Goal: Task Accomplishment & Management: Manage account settings

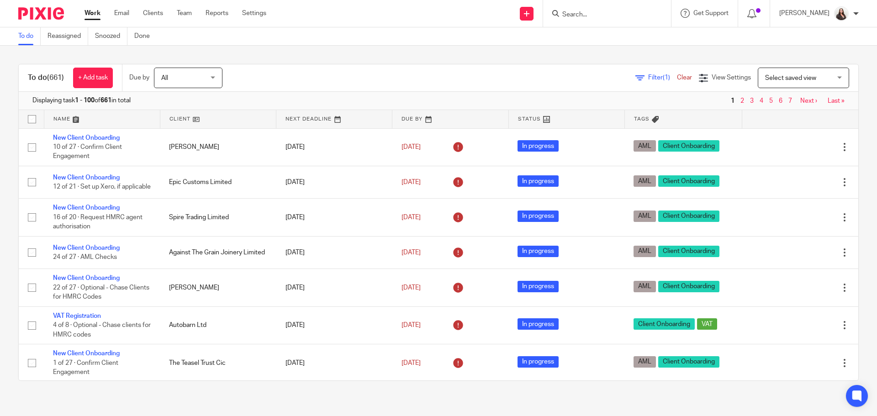
click at [594, 13] on input "Search" at bounding box center [603, 15] width 82 height 8
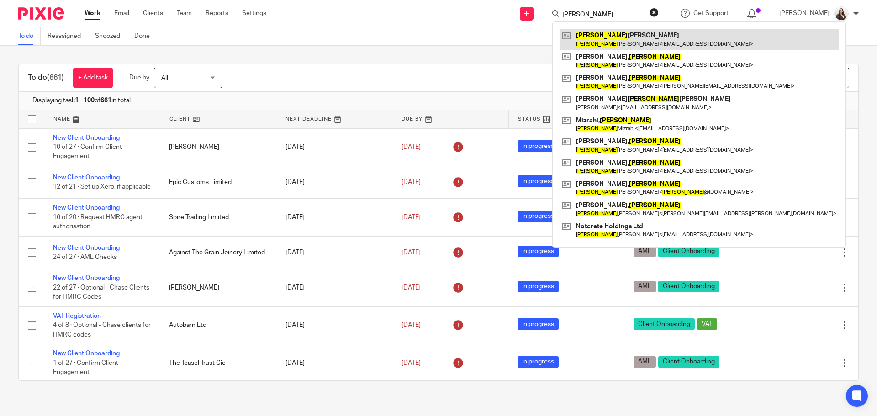
type input "robert"
click at [610, 41] on link at bounding box center [699, 39] width 279 height 21
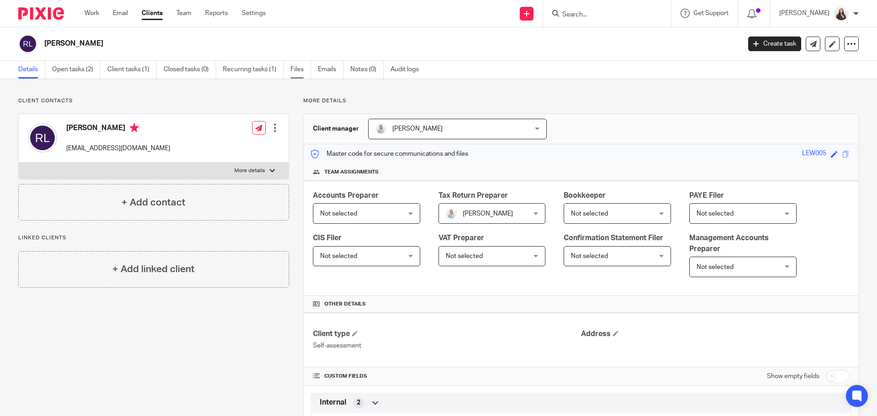
click at [302, 71] on link "Files" at bounding box center [301, 70] width 21 height 18
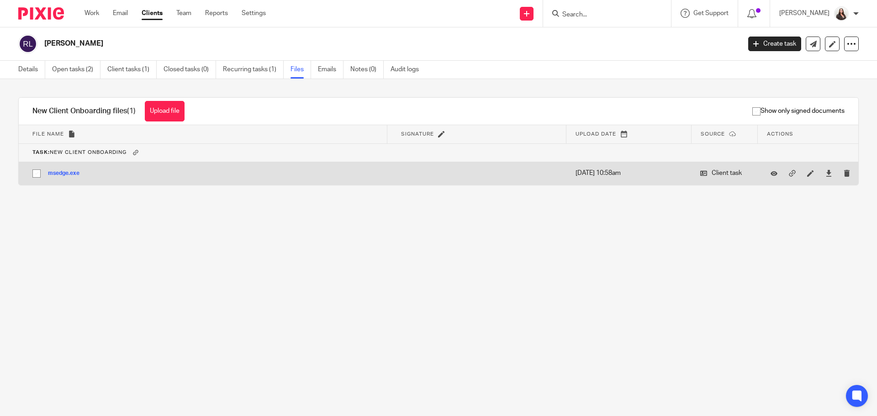
click at [65, 172] on button "msedge.exe" at bounding box center [67, 173] width 38 height 6
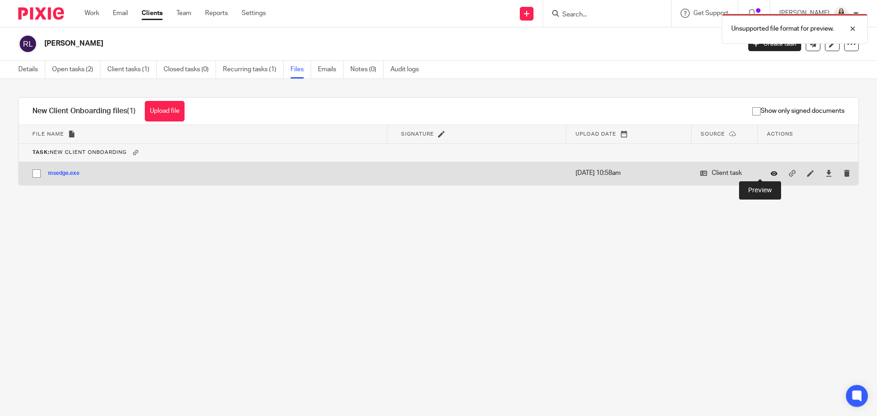
click at [771, 172] on icon at bounding box center [774, 173] width 7 height 7
click at [65, 173] on button "msedge.exe" at bounding box center [67, 173] width 38 height 6
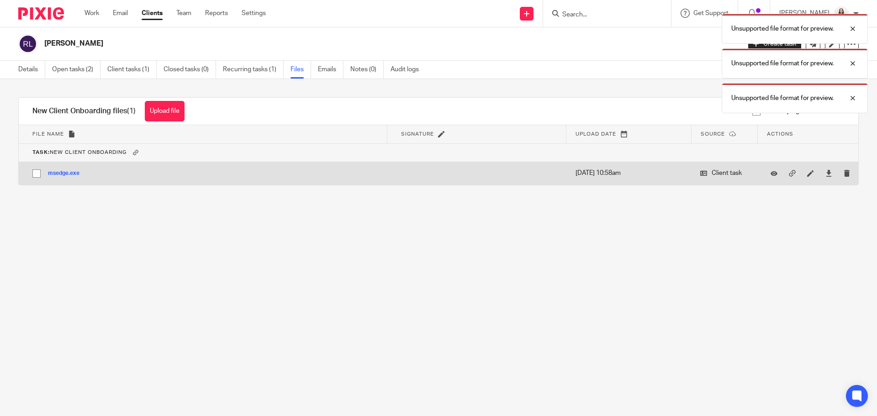
click at [65, 173] on button "msedge.exe" at bounding box center [67, 173] width 38 height 6
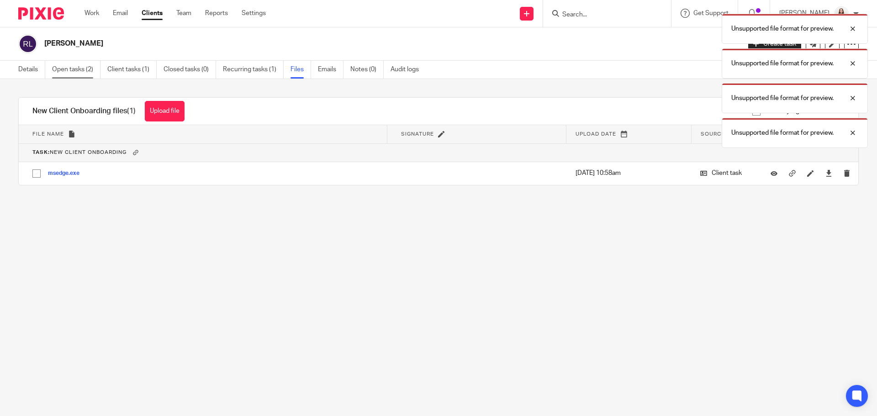
drag, startPoint x: 68, startPoint y: 70, endPoint x: 95, endPoint y: 71, distance: 27.0
click at [68, 70] on link "Open tasks (2)" at bounding box center [76, 70] width 48 height 18
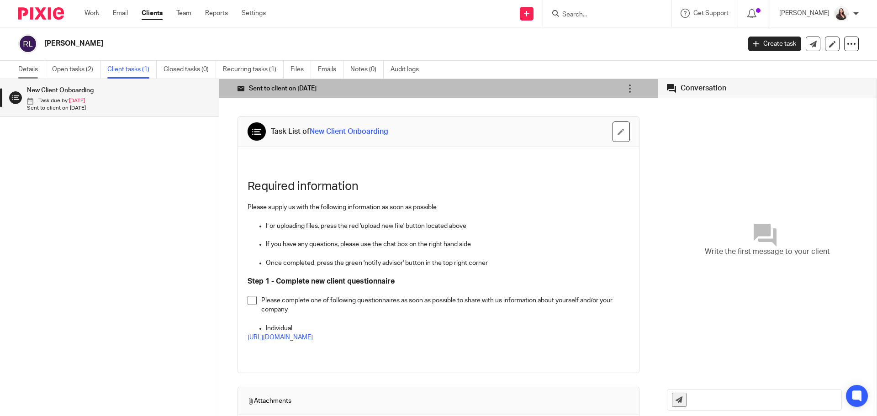
click at [21, 65] on link "Details" at bounding box center [31, 70] width 27 height 18
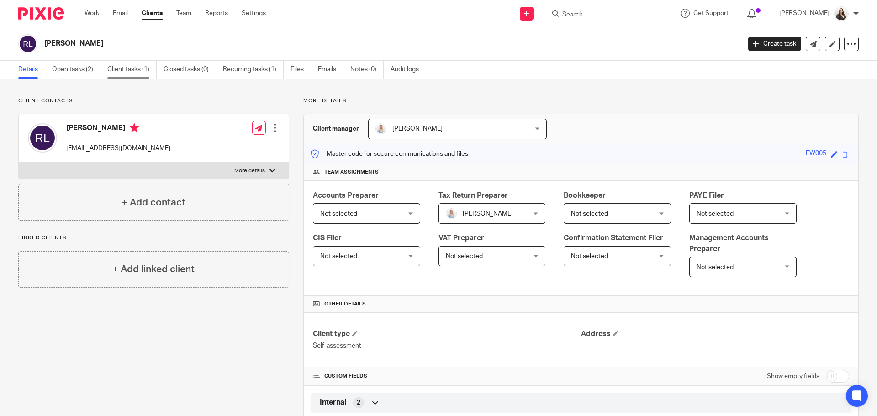
click at [133, 71] on link "Client tasks (1)" at bounding box center [131, 70] width 49 height 18
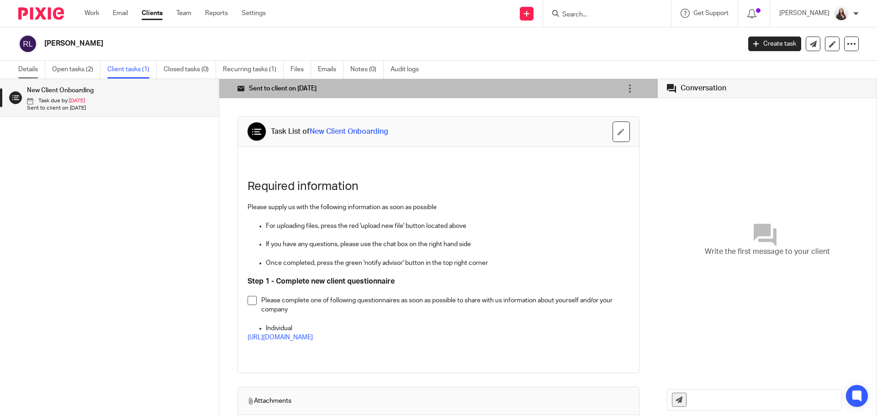
click at [31, 67] on link "Details" at bounding box center [31, 70] width 27 height 18
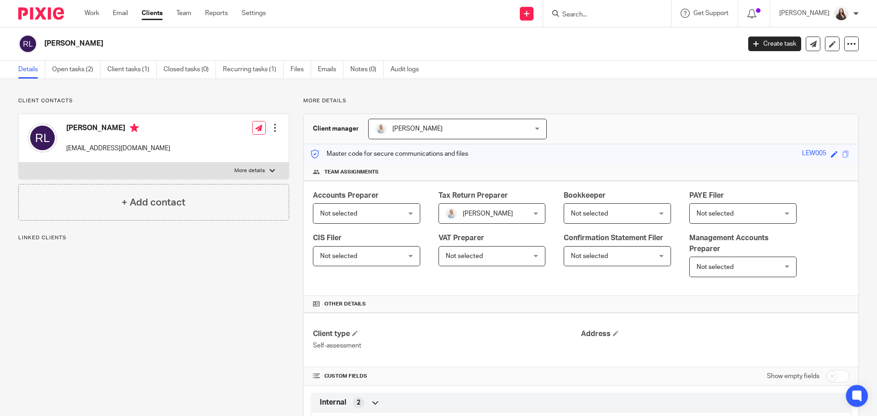
click at [244, 165] on label "More details" at bounding box center [154, 171] width 270 height 16
click at [19, 163] on input "More details" at bounding box center [18, 162] width 0 height 0
checkbox input "true"
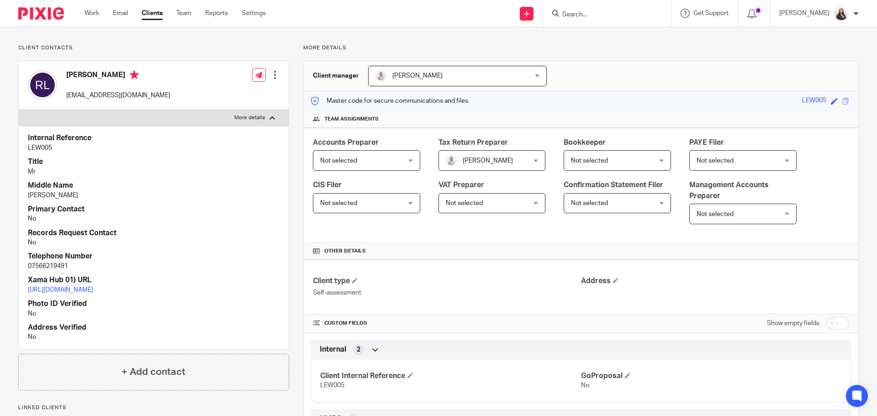
scroll to position [46, 0]
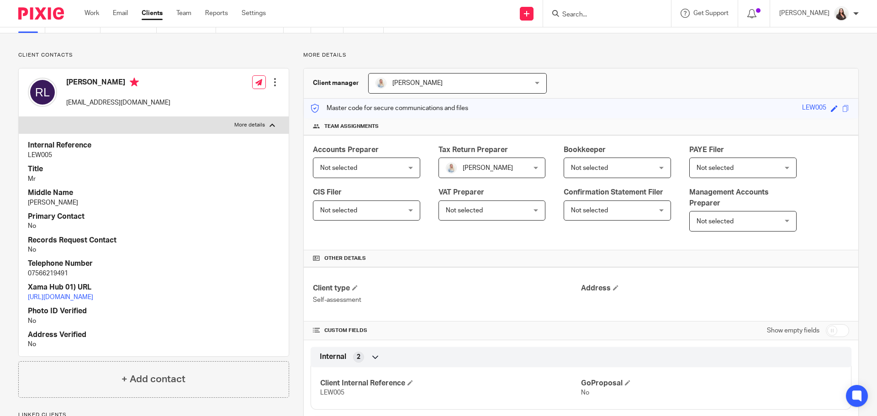
click at [272, 83] on div at bounding box center [275, 82] width 9 height 9
click at [208, 99] on link "Edit contact" at bounding box center [231, 102] width 87 height 13
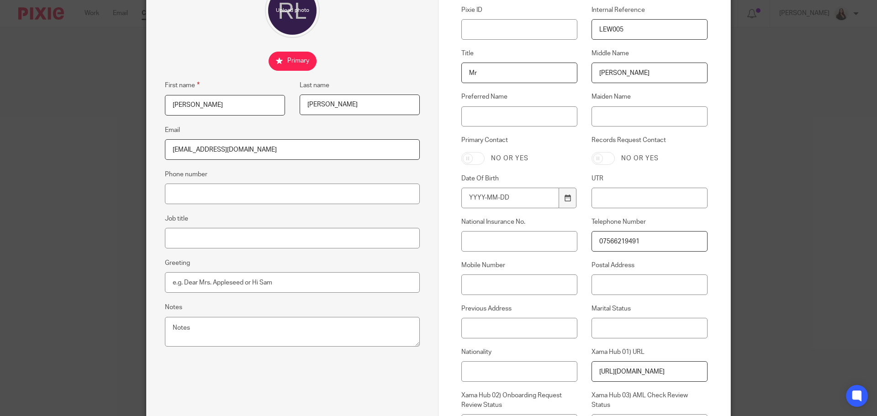
scroll to position [114, 0]
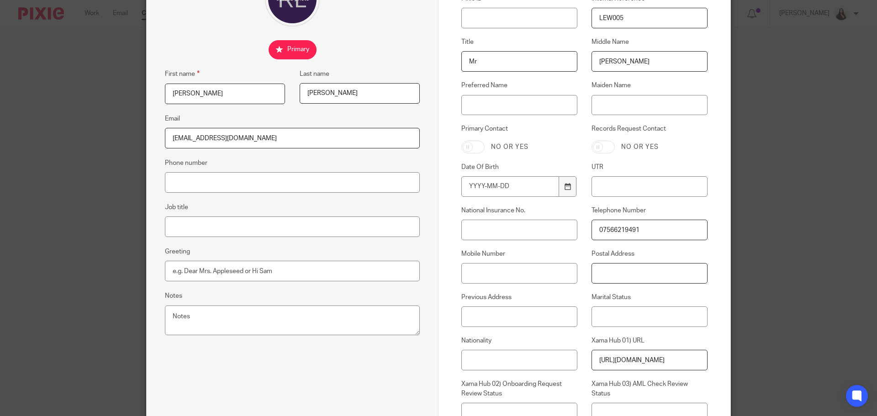
click at [610, 275] on input "Postal Address" at bounding box center [650, 273] width 116 height 21
type input "36 Homestead, Puston, Hereford"
click at [560, 183] on div at bounding box center [567, 186] width 17 height 21
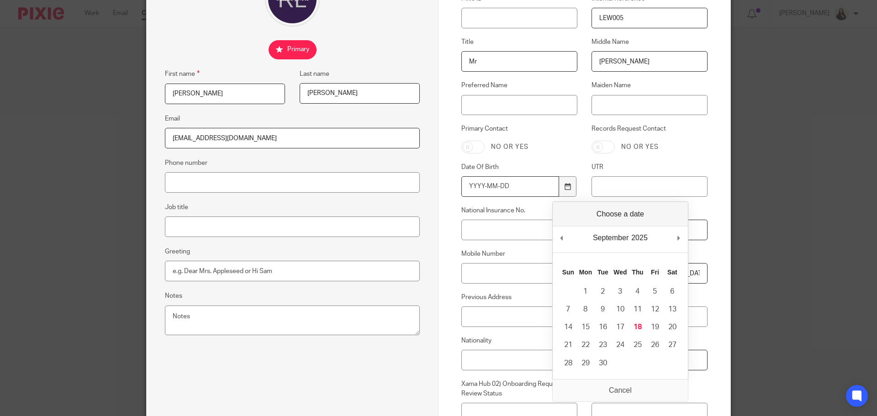
click at [467, 187] on input "Date Of Birth" at bounding box center [511, 186] width 98 height 21
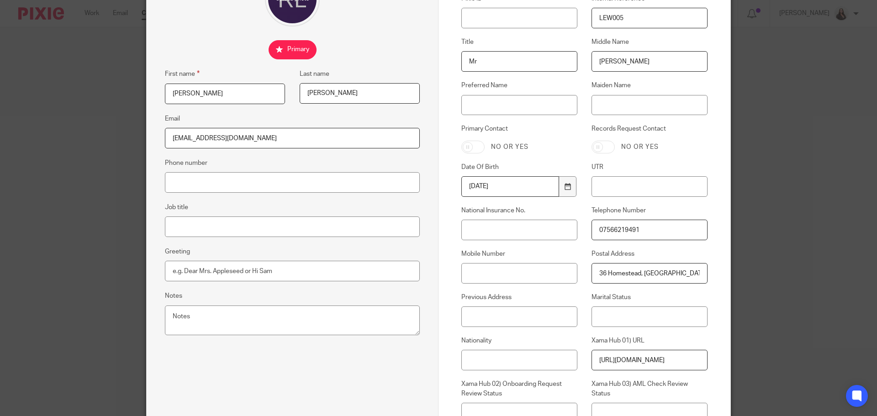
type input "1983-12-20"
click at [477, 229] on input "National Insurance No." at bounding box center [520, 230] width 116 height 21
type input "JH427451D"
click at [602, 185] on input "UTR" at bounding box center [650, 186] width 116 height 21
type input "6017510966656"
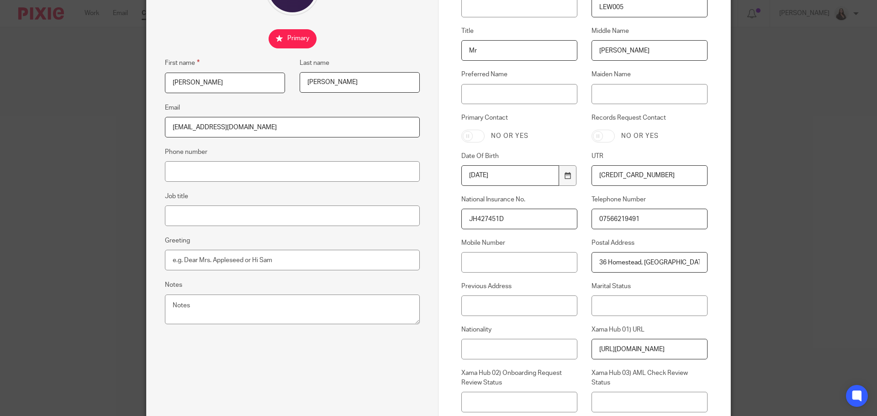
scroll to position [126, 0]
drag, startPoint x: 649, startPoint y: 175, endPoint x: 565, endPoint y: 176, distance: 84.1
click at [565, 176] on div "Pixie ID Internal Reference LEW005 Title Mr Middle Name Frank Preferred Name Ma…" at bounding box center [577, 221] width 260 height 477
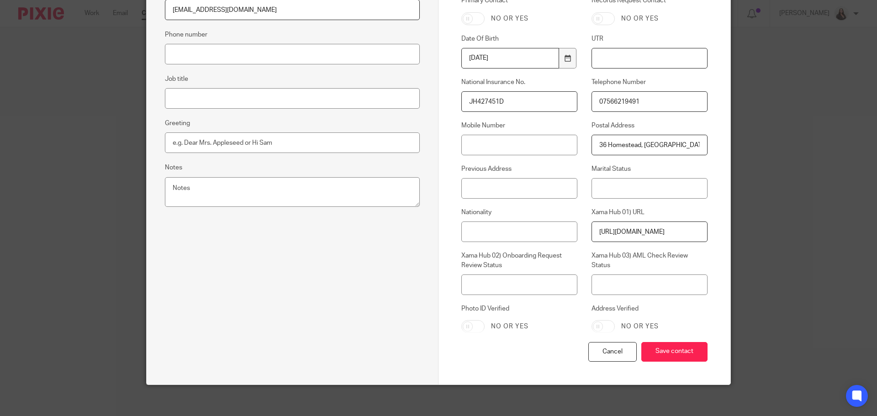
scroll to position [248, 0]
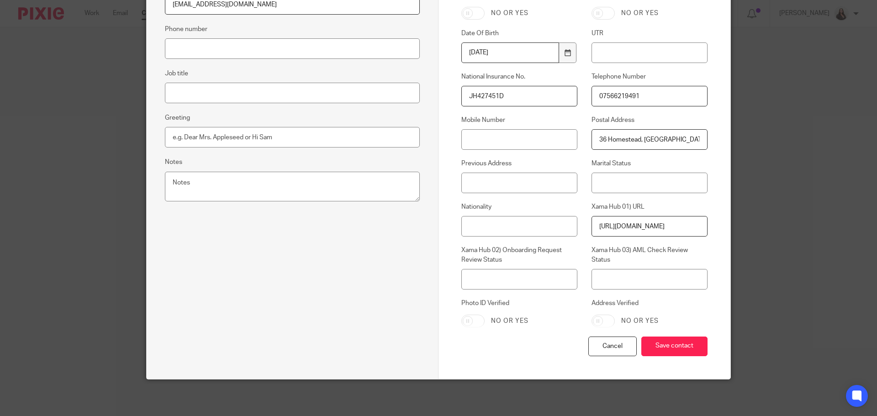
click at [693, 138] on input "36 Homestead, Puston, Hereford" at bounding box center [650, 139] width 116 height 21
type input "36 Homestead, Puston, Hereford, HR2 6HL"
click at [701, 141] on input "36 Homestead, Puston, Hereford, HR2 6HL" at bounding box center [650, 139] width 116 height 21
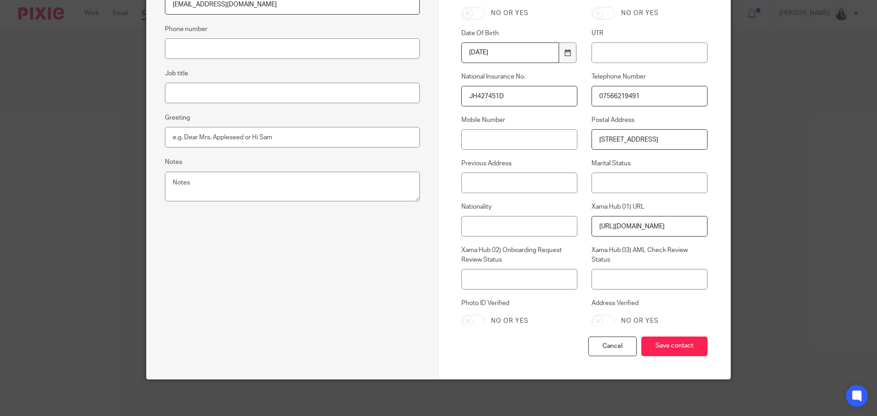
click at [698, 138] on input "36 Homestead, Puston, Hereford, HR2 6HL" at bounding box center [650, 139] width 116 height 21
click at [678, 137] on input "36 Homestead, Puston, Hereford, HR2 6HL" at bounding box center [650, 139] width 116 height 21
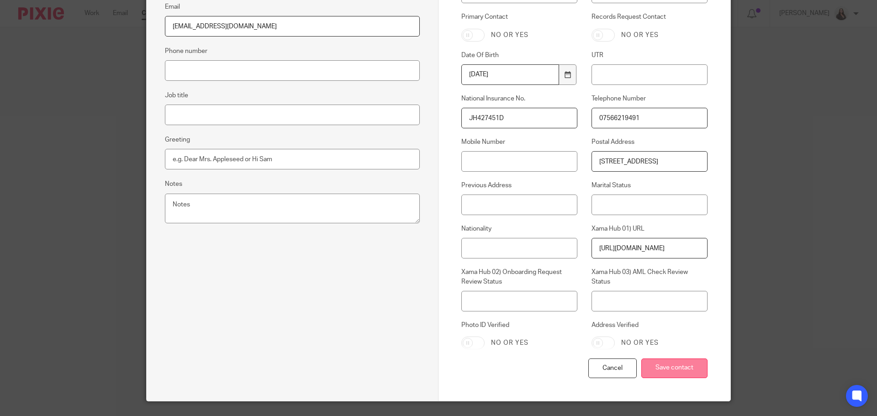
scroll to position [248, 0]
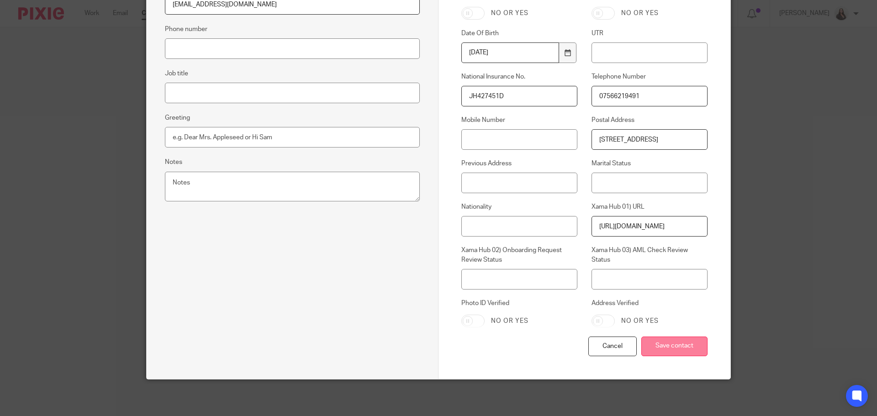
click at [677, 343] on input "Save contact" at bounding box center [675, 347] width 66 height 20
click at [677, 345] on input "Save contact" at bounding box center [675, 347] width 66 height 20
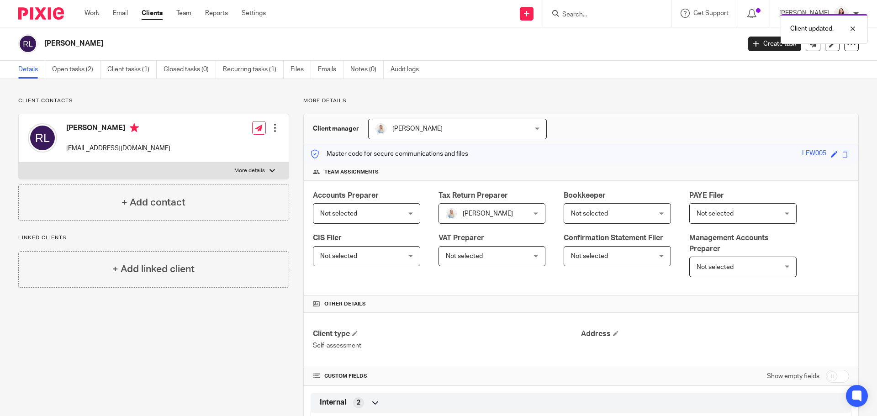
click at [255, 170] on p "More details" at bounding box center [249, 170] width 31 height 7
click at [19, 163] on input "More details" at bounding box center [18, 162] width 0 height 0
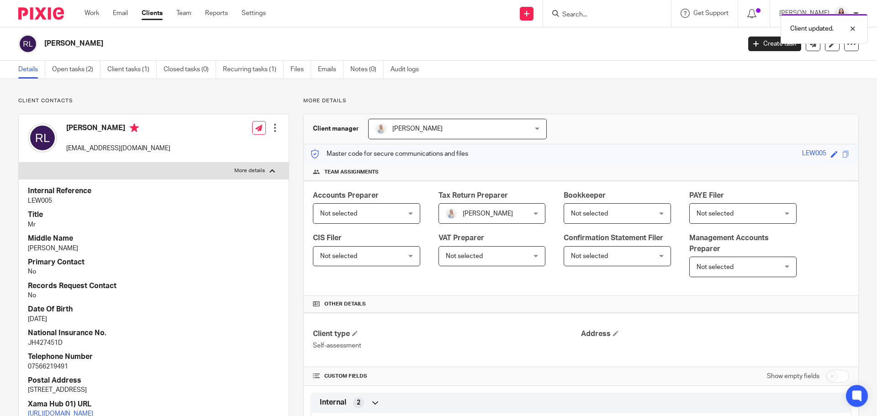
click at [255, 170] on p "More details" at bounding box center [249, 170] width 31 height 7
click at [19, 163] on input "More details" at bounding box center [18, 162] width 0 height 0
checkbox input "false"
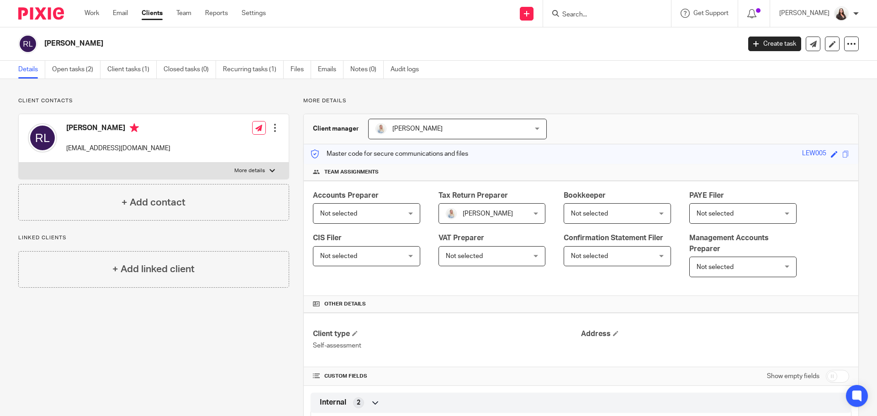
click at [274, 129] on div at bounding box center [275, 127] width 9 height 9
click at [228, 147] on link "Edit contact" at bounding box center [231, 148] width 87 height 13
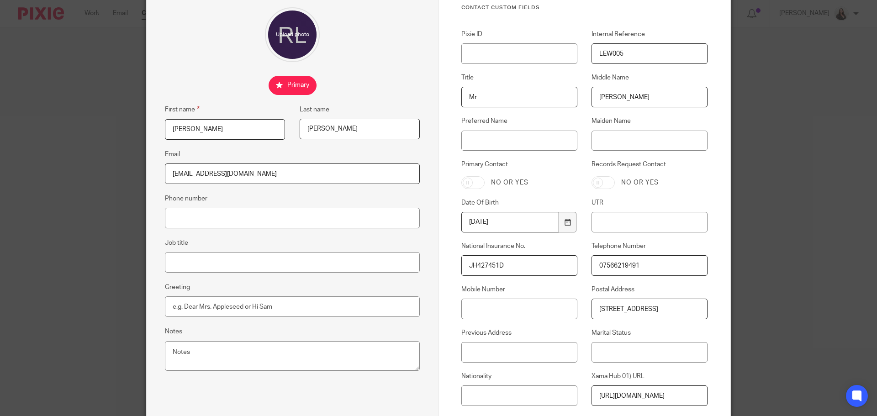
scroll to position [114, 0]
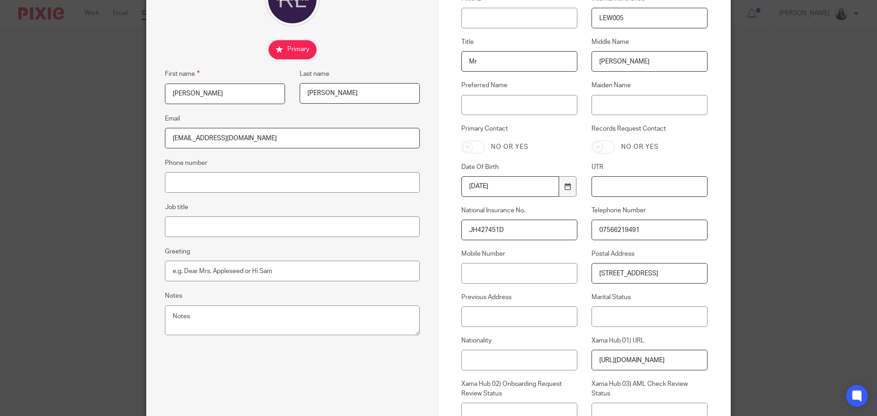
click at [617, 187] on input "UTR" at bounding box center [650, 186] width 116 height 21
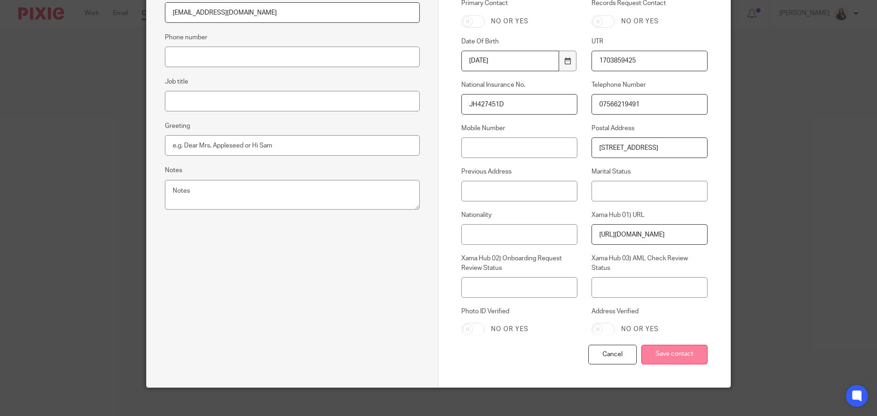
type input "1703859425"
click at [690, 351] on input "Save contact" at bounding box center [675, 355] width 66 height 20
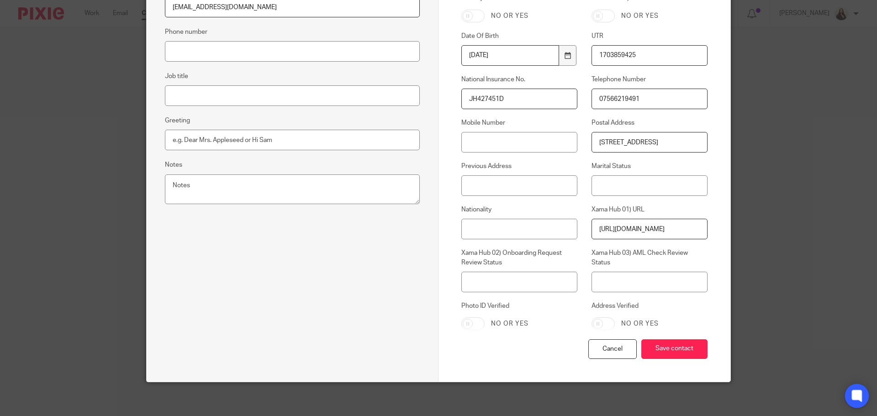
scroll to position [248, 0]
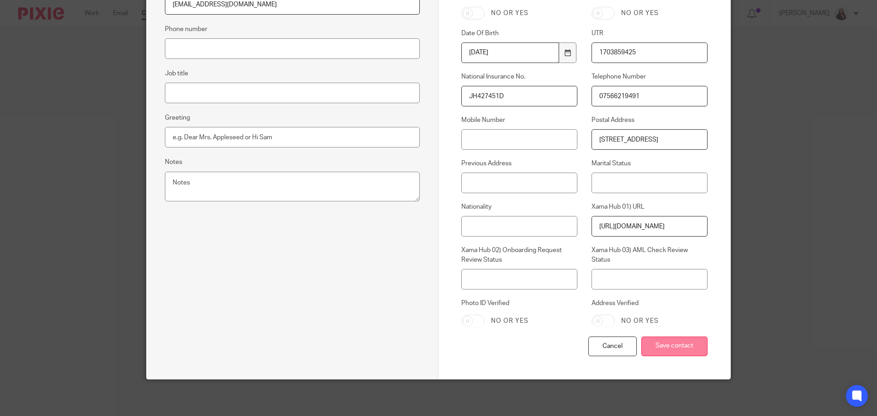
click at [665, 345] on input "Save contact" at bounding box center [675, 347] width 66 height 20
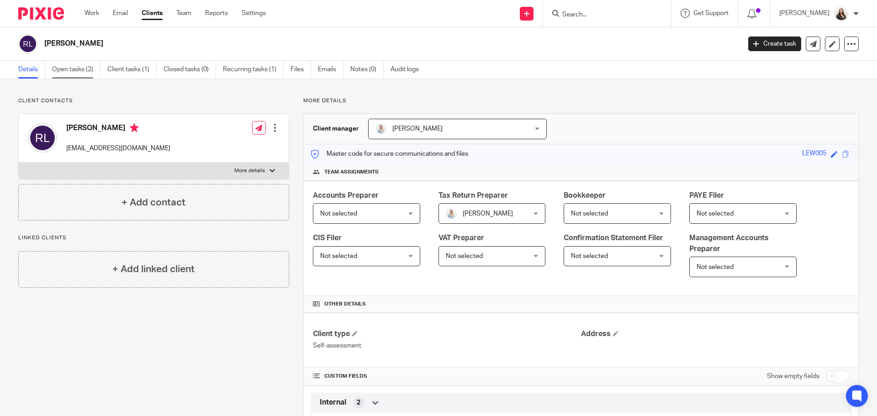
click at [84, 70] on link "Open tasks (2)" at bounding box center [76, 70] width 48 height 18
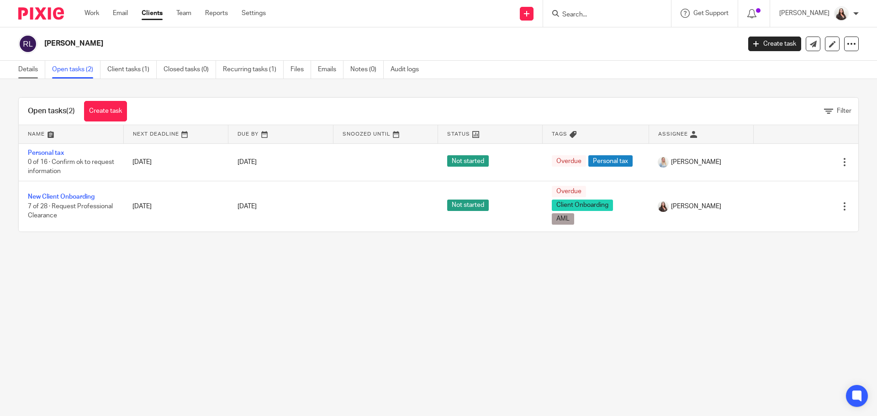
drag, startPoint x: 19, startPoint y: 70, endPoint x: 25, endPoint y: 63, distance: 9.5
click at [19, 70] on link "Details" at bounding box center [31, 70] width 27 height 18
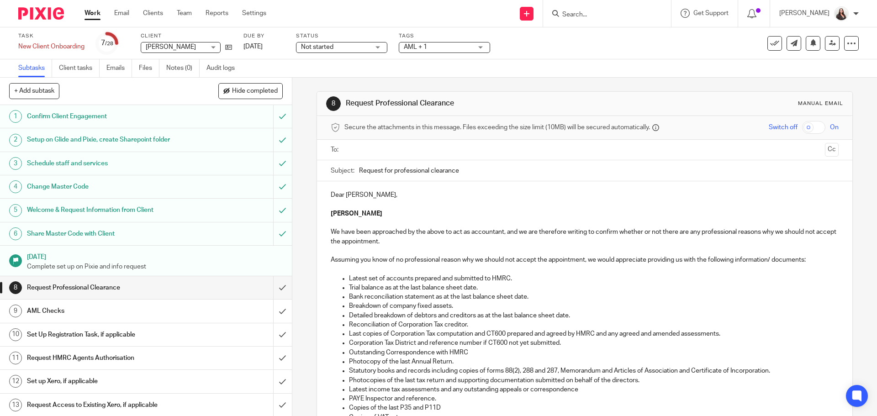
scroll to position [91, 0]
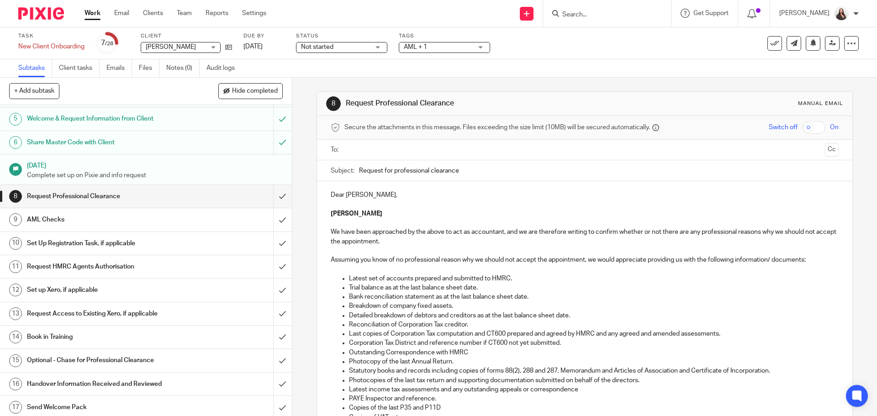
click at [46, 238] on h1 "Set Up Registration Task, if applicable" at bounding box center [106, 244] width 158 height 14
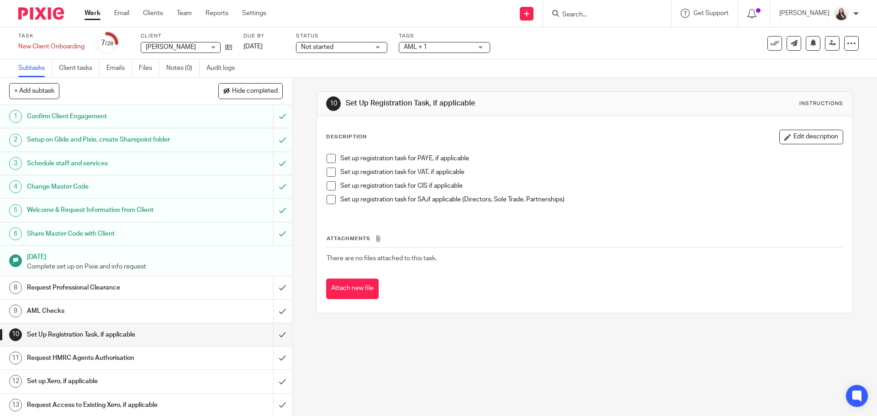
click at [329, 159] on span at bounding box center [331, 158] width 9 height 9
click at [329, 171] on span at bounding box center [331, 172] width 9 height 9
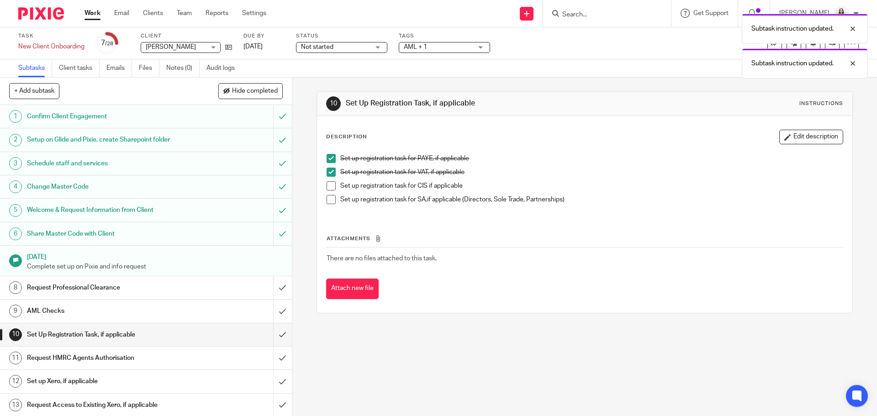
click at [329, 185] on span at bounding box center [331, 185] width 9 height 9
click at [329, 200] on span at bounding box center [331, 199] width 9 height 9
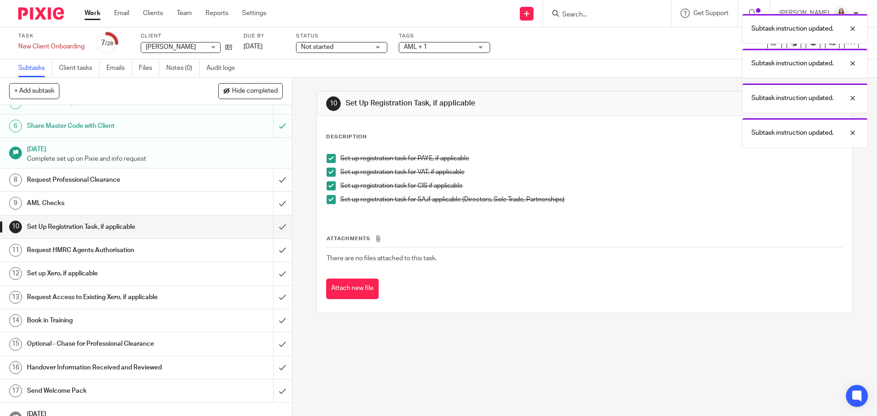
scroll to position [114, 0]
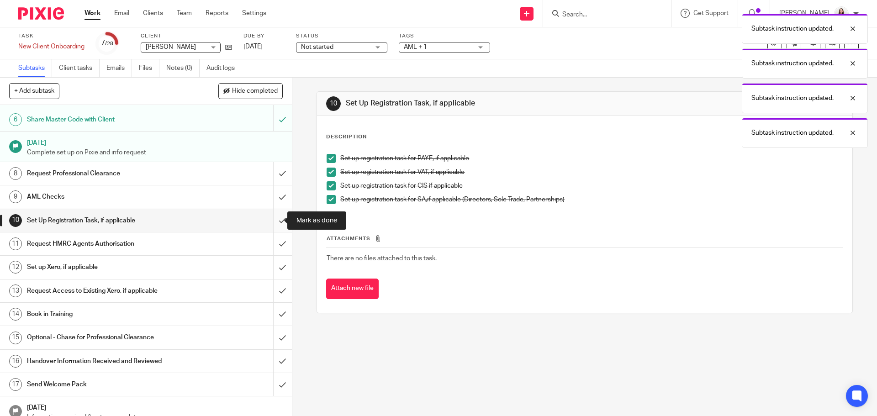
click at [272, 222] on input "submit" at bounding box center [146, 220] width 292 height 23
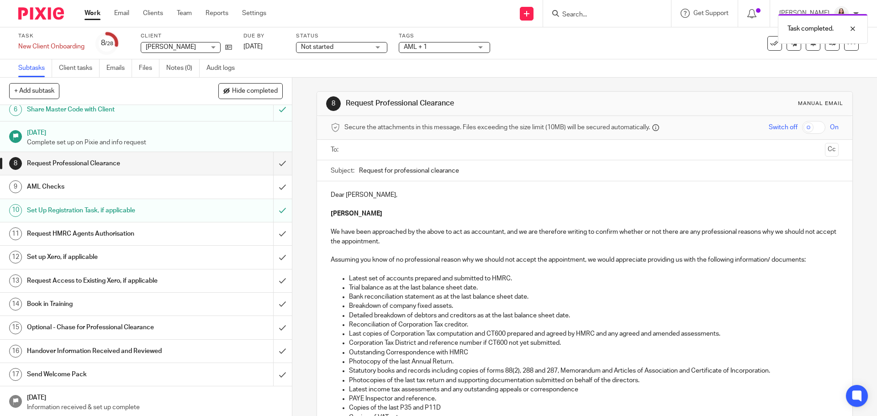
scroll to position [126, 0]
click at [97, 233] on h1 "Request HMRC Agents Authorisation" at bounding box center [106, 233] width 158 height 14
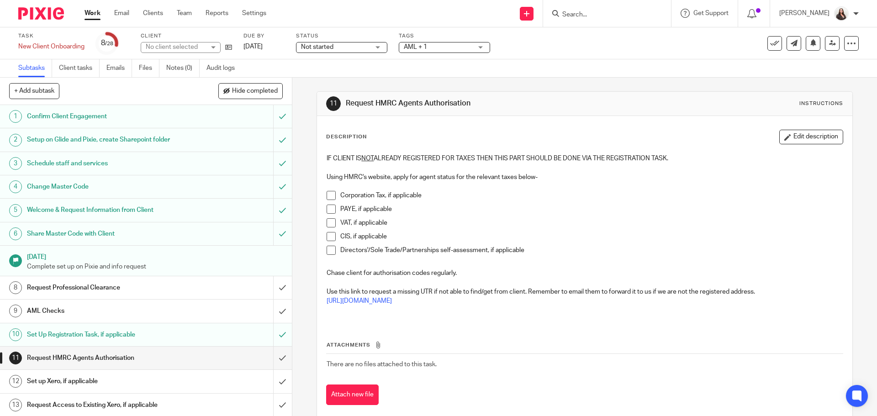
click at [334, 197] on li "Corporation Tax, if applicable" at bounding box center [585, 198] width 516 height 14
click at [329, 208] on span at bounding box center [331, 209] width 9 height 9
click at [329, 200] on span at bounding box center [331, 195] width 9 height 9
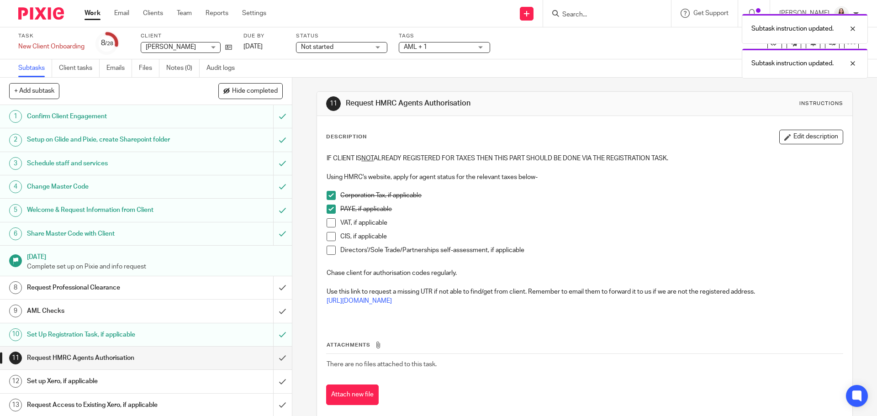
click at [327, 219] on span at bounding box center [331, 222] width 9 height 9
click at [331, 233] on span at bounding box center [331, 236] width 9 height 9
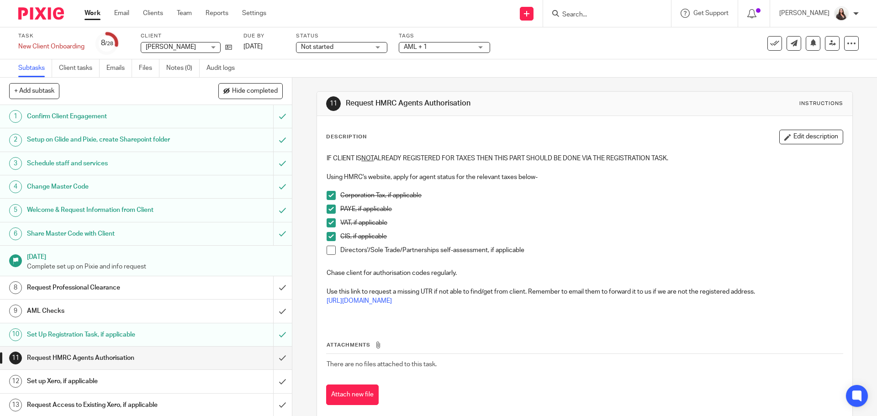
click at [328, 254] on span at bounding box center [331, 250] width 9 height 9
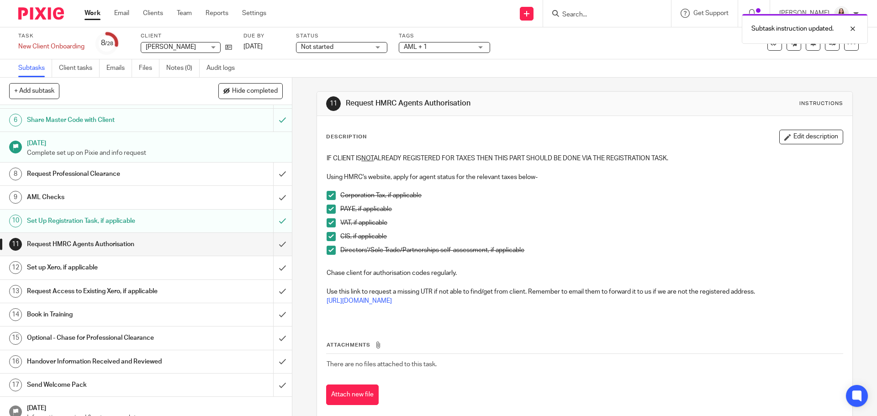
scroll to position [114, 0]
click at [272, 244] on input "submit" at bounding box center [146, 244] width 292 height 23
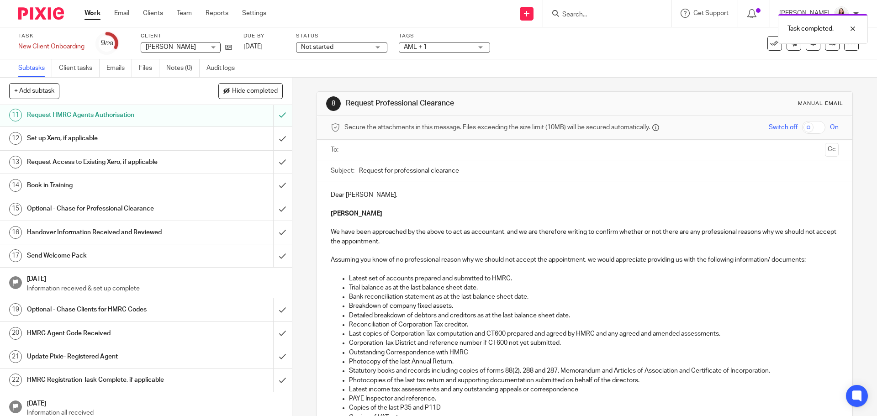
scroll to position [251, 0]
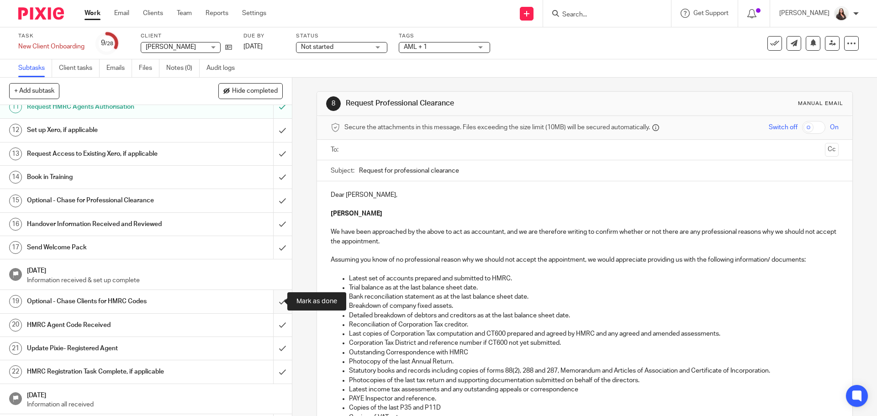
click at [271, 301] on input "submit" at bounding box center [146, 301] width 292 height 23
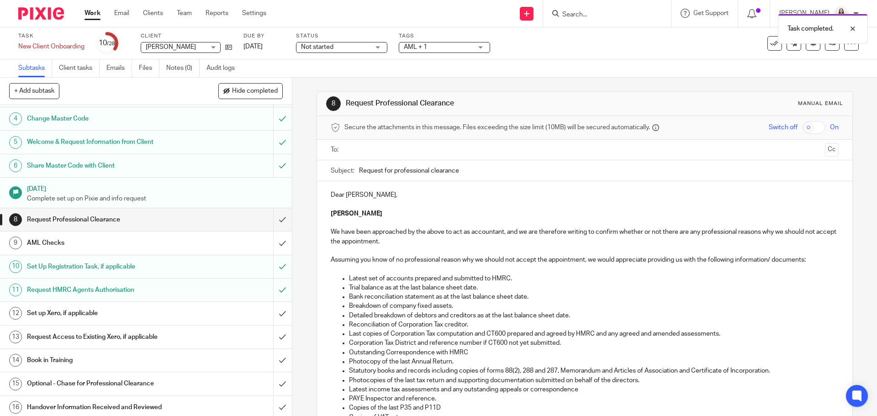
scroll to position [80, 0]
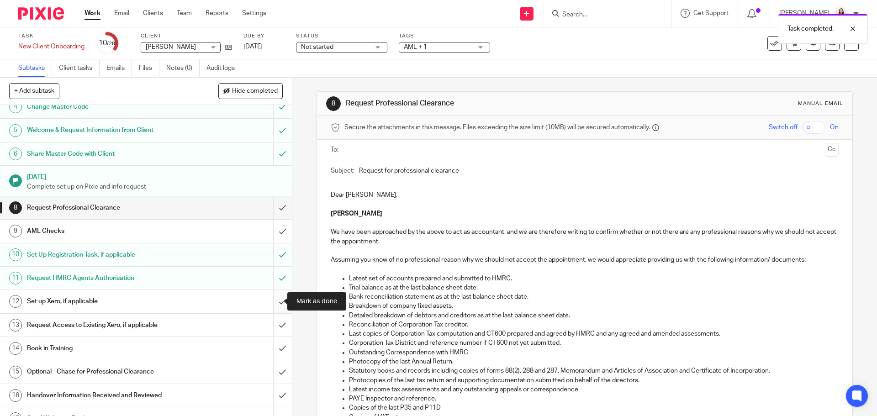
click at [271, 299] on input "submit" at bounding box center [146, 301] width 292 height 23
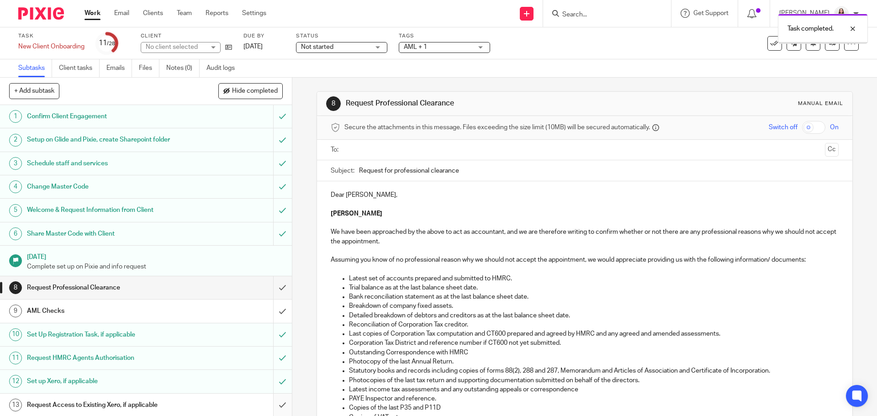
scroll to position [137, 0]
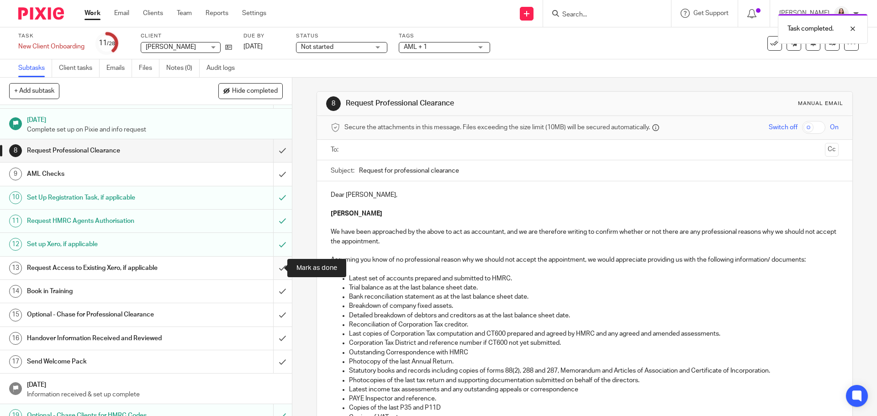
click at [275, 270] on input "submit" at bounding box center [146, 268] width 292 height 23
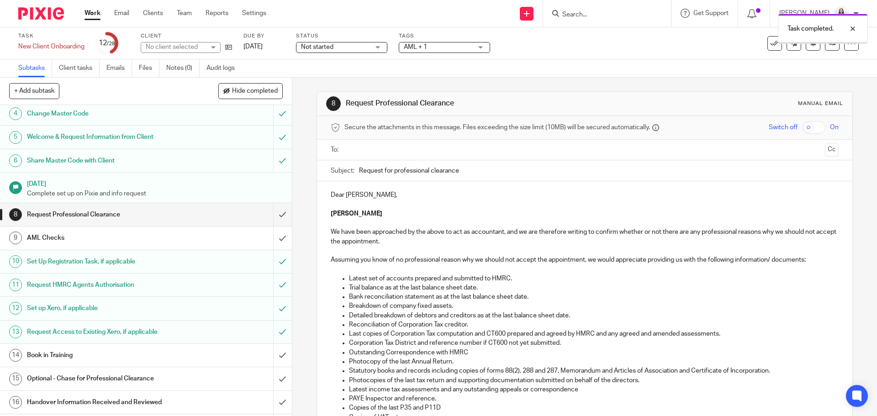
scroll to position [126, 0]
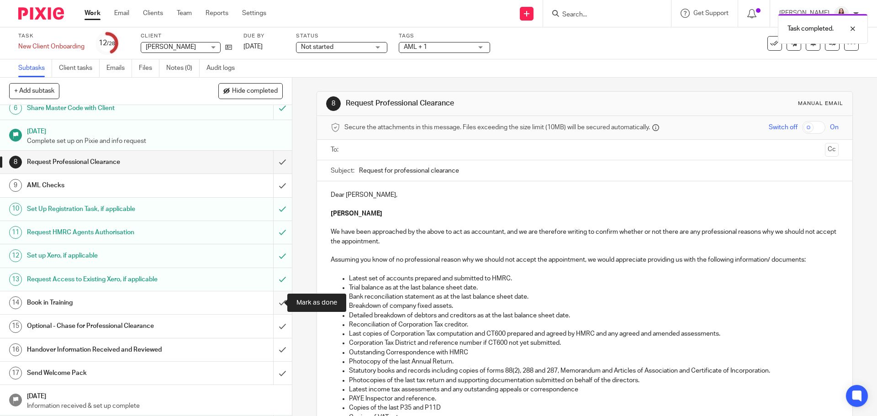
click at [273, 304] on input "submit" at bounding box center [146, 303] width 292 height 23
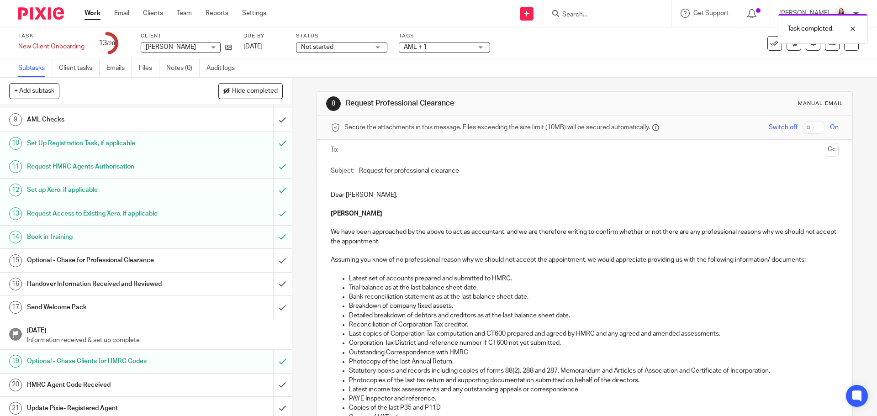
scroll to position [206, 0]
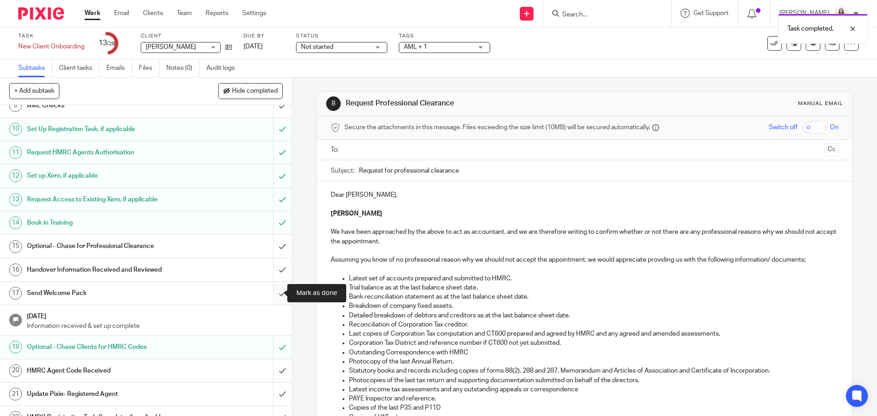
click at [272, 294] on input "submit" at bounding box center [146, 293] width 292 height 23
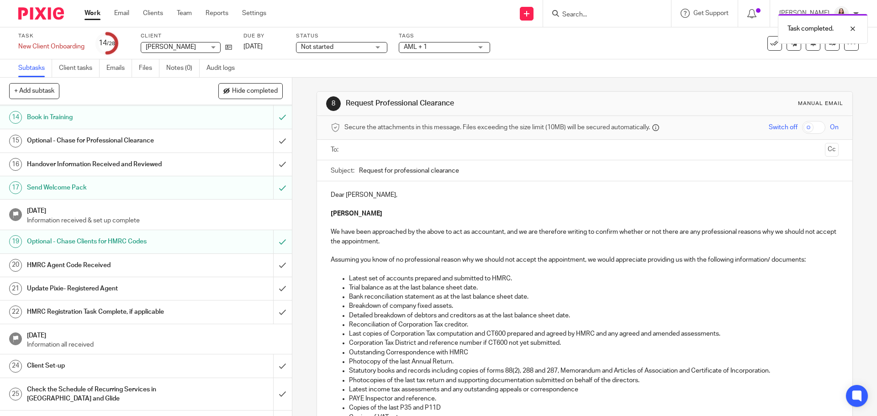
scroll to position [320, 0]
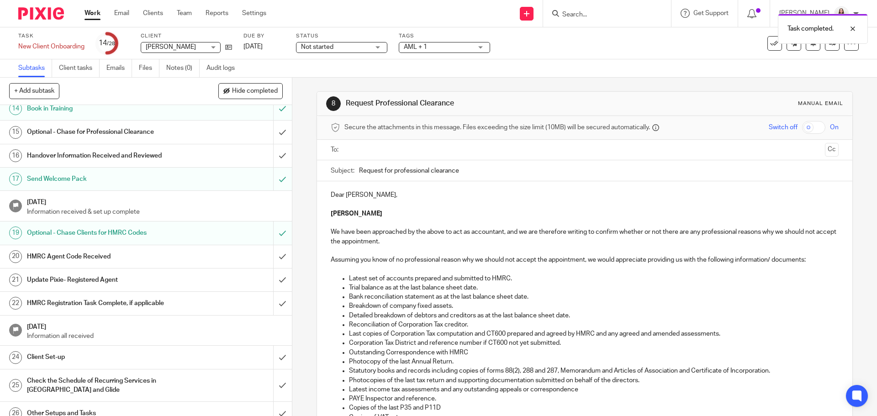
click at [190, 262] on div "HMRC Agent Code Received" at bounding box center [145, 257] width 237 height 14
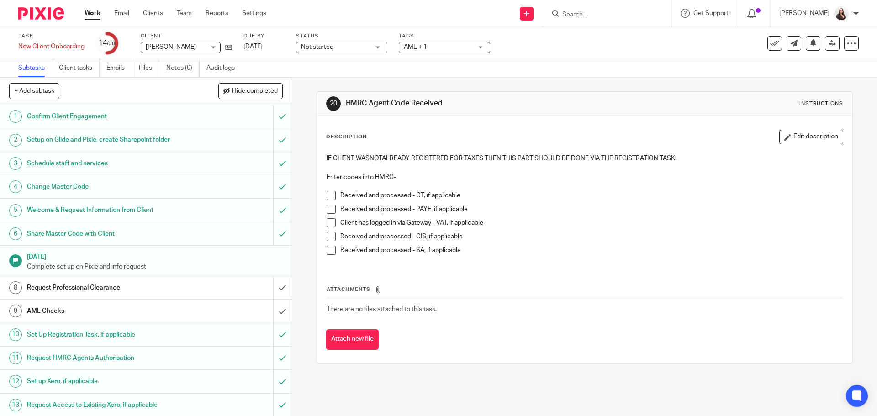
click at [327, 203] on li "Received and processed - CT, if applicable" at bounding box center [585, 198] width 516 height 14
click at [327, 197] on span at bounding box center [331, 195] width 9 height 9
click at [327, 208] on span at bounding box center [331, 209] width 9 height 9
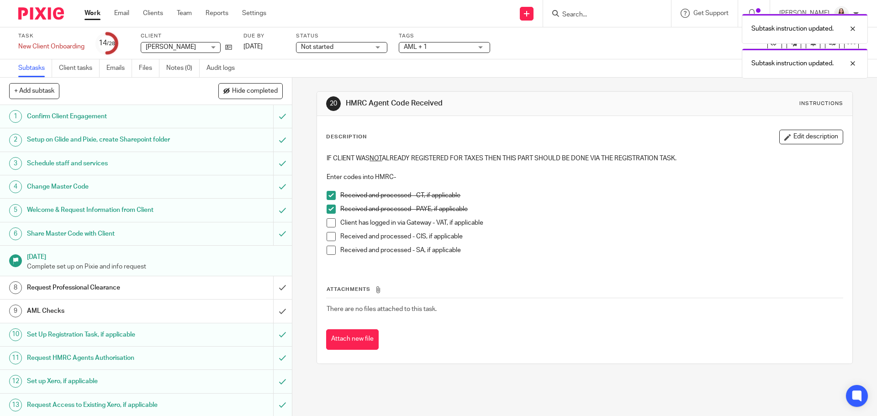
click at [329, 220] on span at bounding box center [331, 222] width 9 height 9
click at [328, 236] on span at bounding box center [331, 236] width 9 height 9
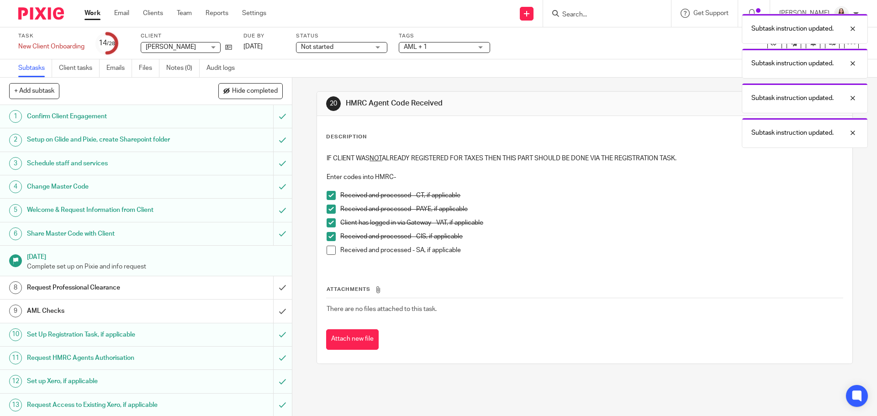
click at [328, 251] on span at bounding box center [331, 250] width 9 height 9
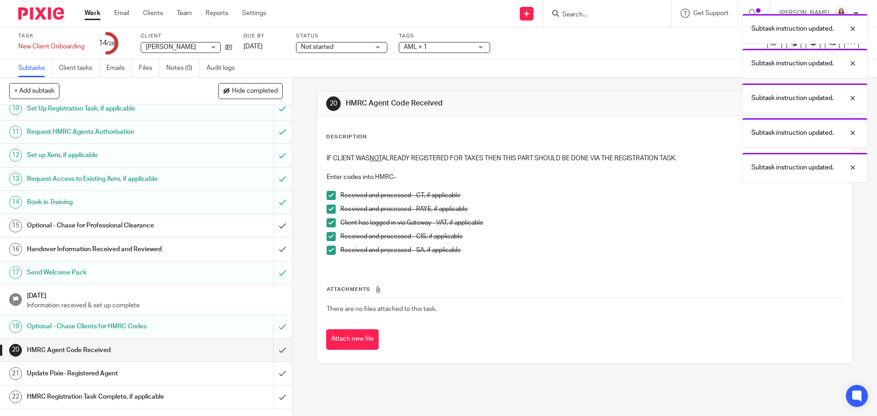
scroll to position [251, 0]
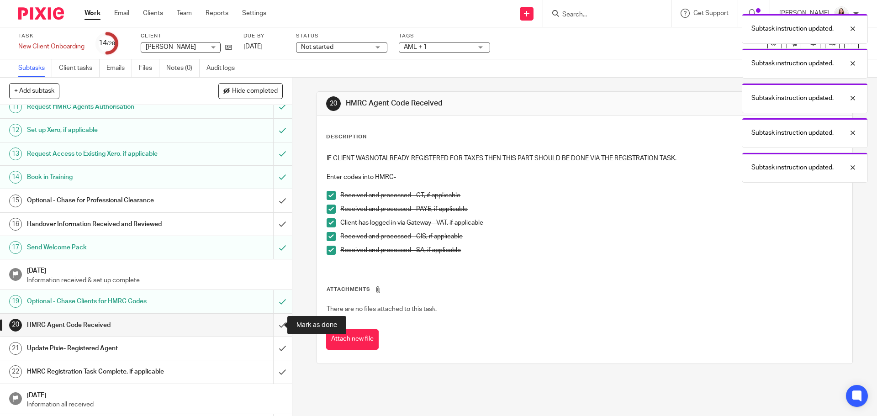
click at [274, 327] on input "submit" at bounding box center [146, 325] width 292 height 23
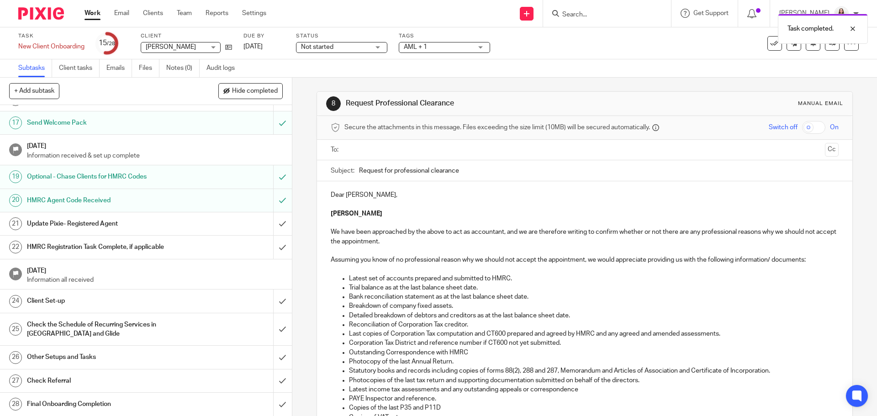
scroll to position [377, 0]
click at [271, 224] on input "submit" at bounding box center [146, 223] width 292 height 23
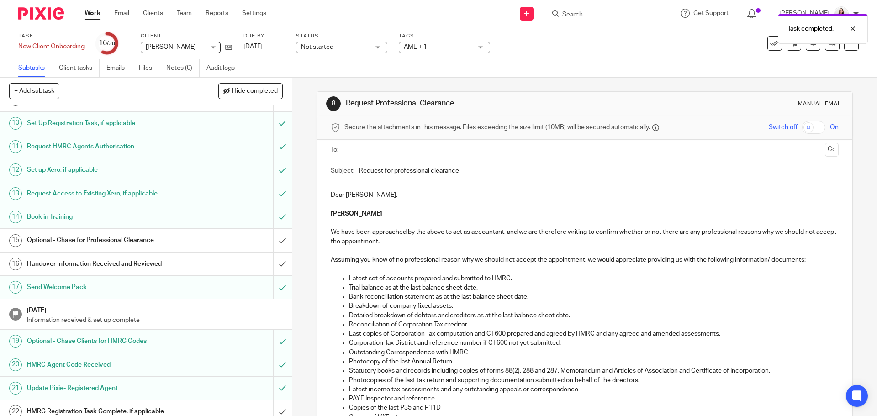
scroll to position [274, 0]
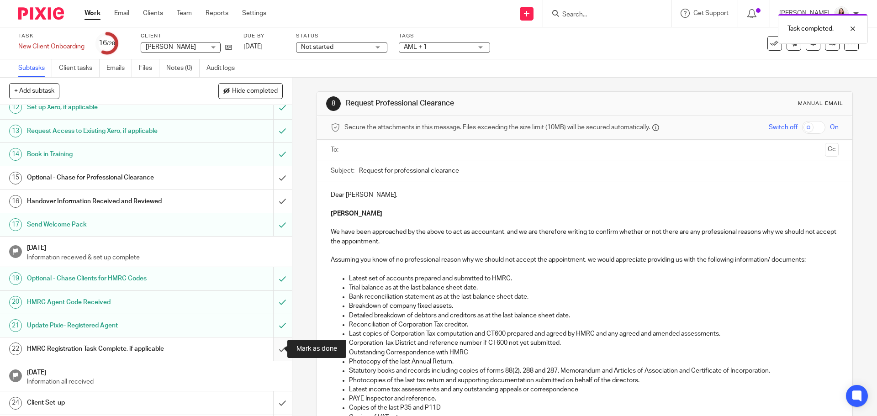
click at [271, 347] on input "submit" at bounding box center [146, 349] width 292 height 23
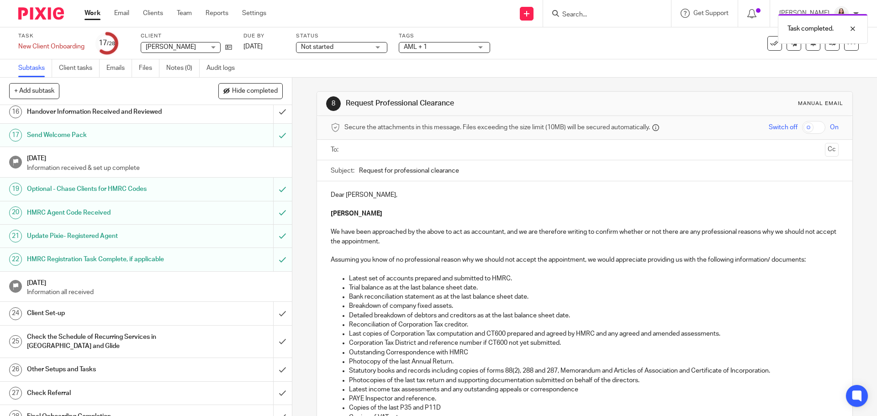
scroll to position [377, 0]
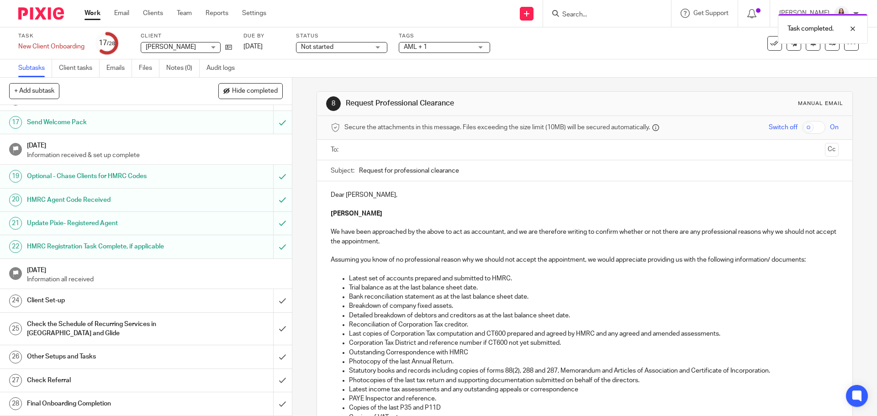
click at [242, 303] on div "Client Set-up" at bounding box center [145, 301] width 237 height 14
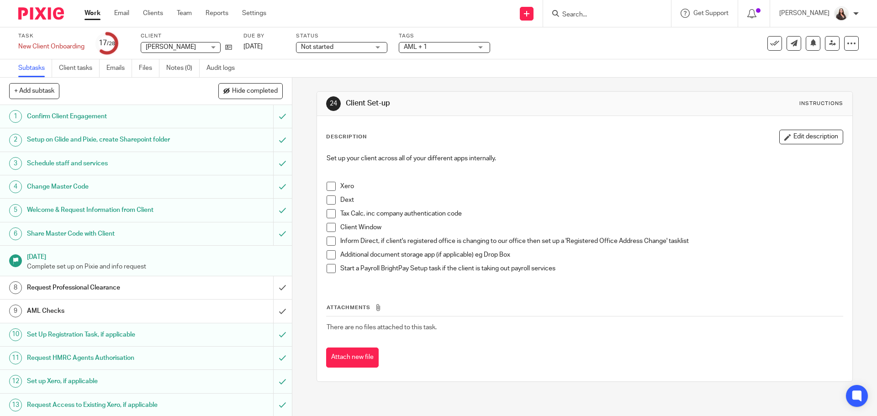
click at [330, 186] on span at bounding box center [331, 186] width 9 height 9
click at [329, 198] on span at bounding box center [331, 200] width 9 height 9
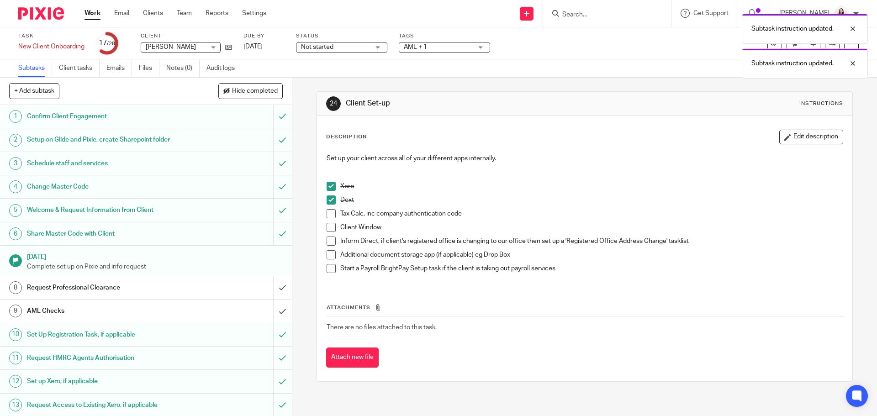
click at [327, 241] on span at bounding box center [331, 241] width 9 height 9
click at [327, 254] on span at bounding box center [331, 254] width 9 height 9
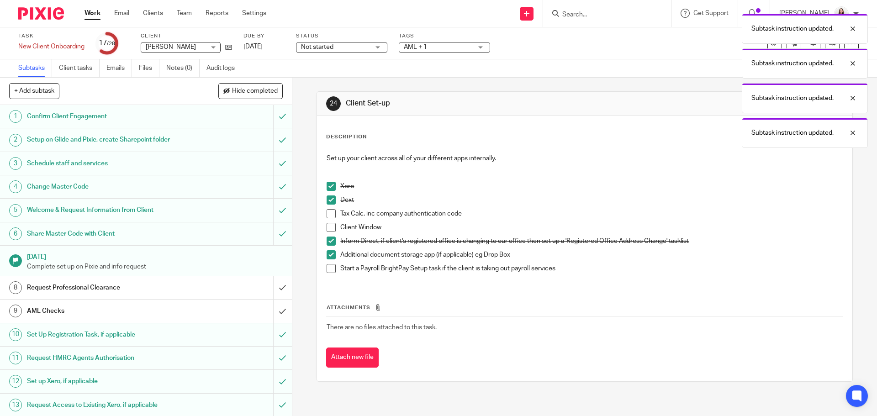
click at [329, 271] on span at bounding box center [331, 268] width 9 height 9
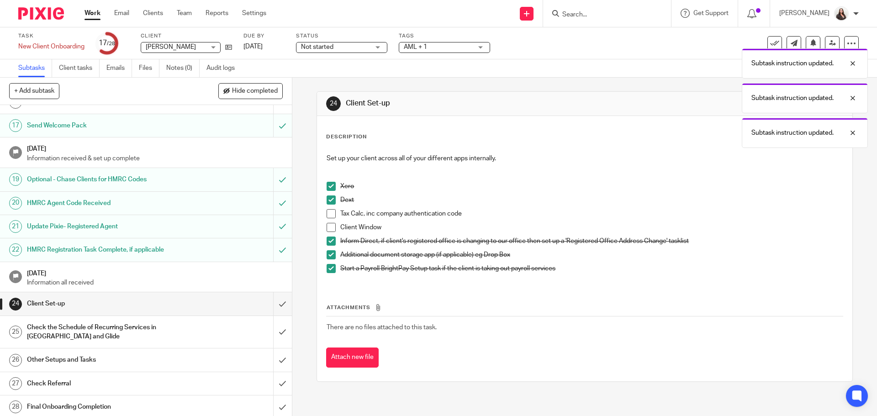
scroll to position [377, 0]
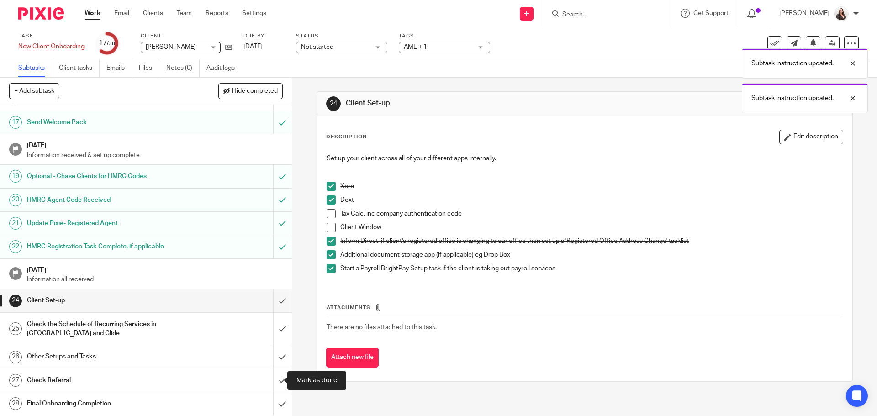
drag, startPoint x: 275, startPoint y: 378, endPoint x: 256, endPoint y: 369, distance: 20.8
click at [275, 378] on input "submit" at bounding box center [146, 380] width 292 height 23
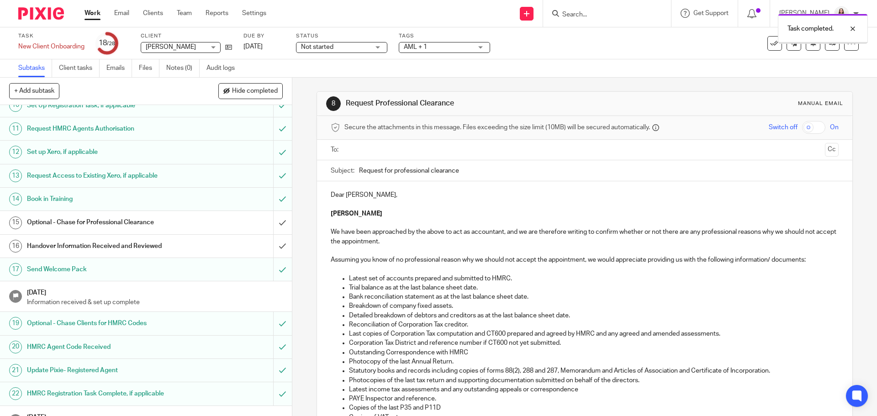
scroll to position [377, 0]
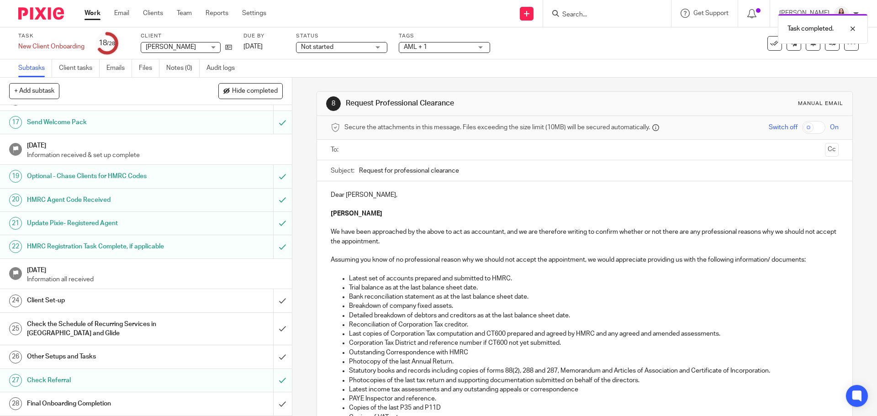
click at [34, 355] on h1 "Other Setups and Tasks" at bounding box center [106, 357] width 158 height 14
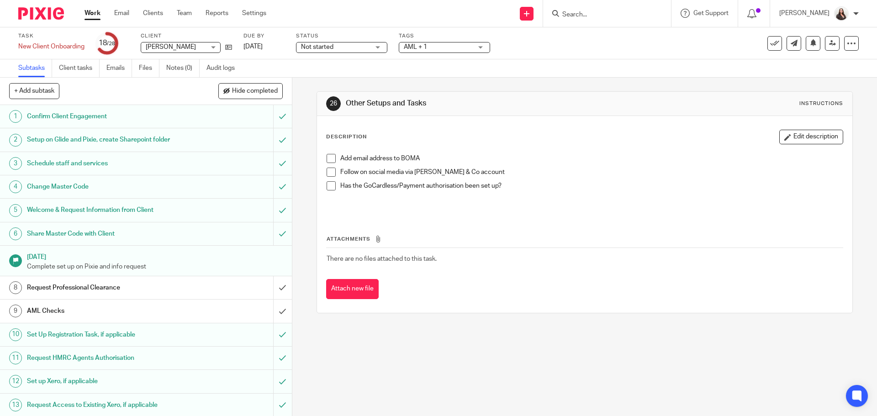
click at [329, 174] on span at bounding box center [331, 172] width 9 height 9
click at [327, 189] on span at bounding box center [331, 185] width 9 height 9
click at [328, 159] on span at bounding box center [331, 158] width 9 height 9
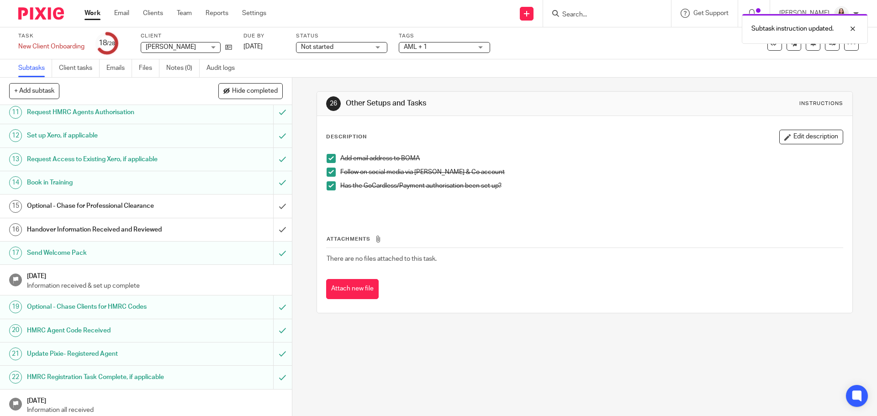
scroll to position [366, 0]
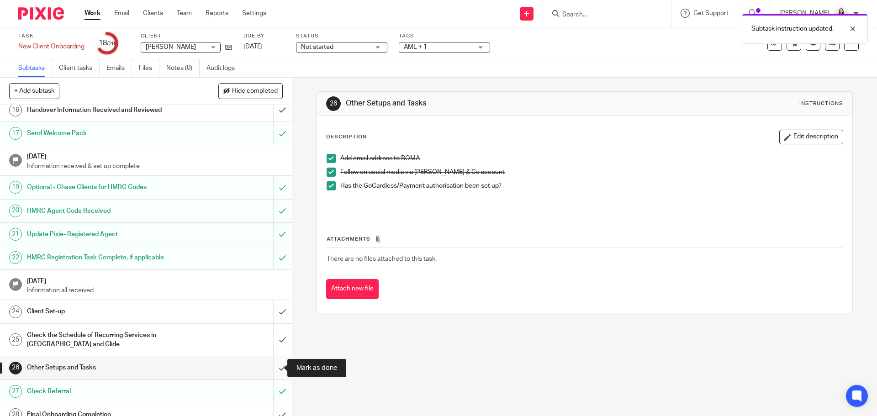
click at [275, 367] on input "submit" at bounding box center [146, 367] width 292 height 23
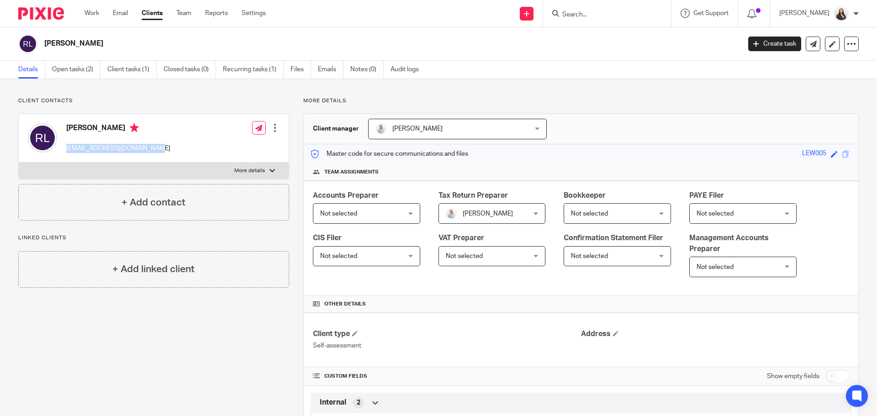
drag, startPoint x: 65, startPoint y: 147, endPoint x: 150, endPoint y: 149, distance: 85.0
click at [150, 149] on div "[PERSON_NAME] [EMAIL_ADDRESS][DOMAIN_NAME] Edit contact Create client from cont…" at bounding box center [154, 138] width 270 height 48
copy p "robertfranklewis@gmail.com"
drag, startPoint x: 230, startPoint y: 170, endPoint x: 236, endPoint y: 170, distance: 6.0
click at [233, 170] on label "More details" at bounding box center [154, 171] width 270 height 16
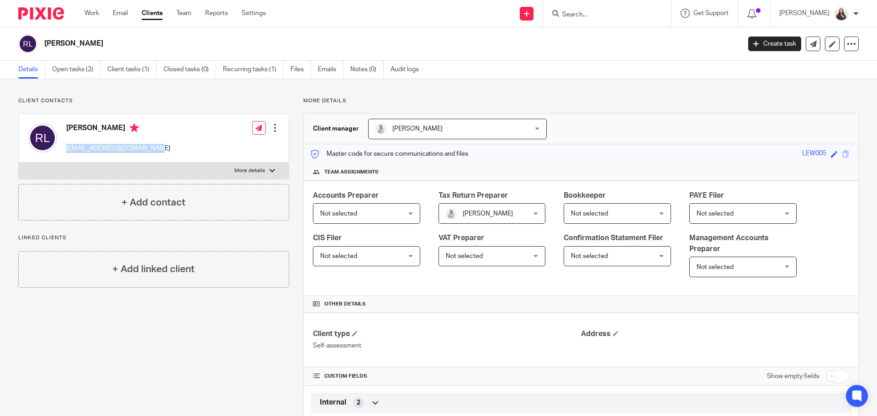
click at [19, 163] on input "More details" at bounding box center [18, 162] width 0 height 0
checkbox input "true"
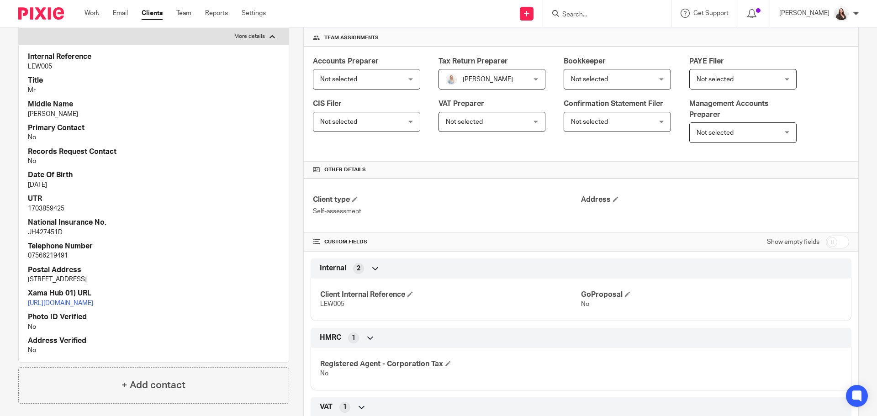
scroll to position [137, 0]
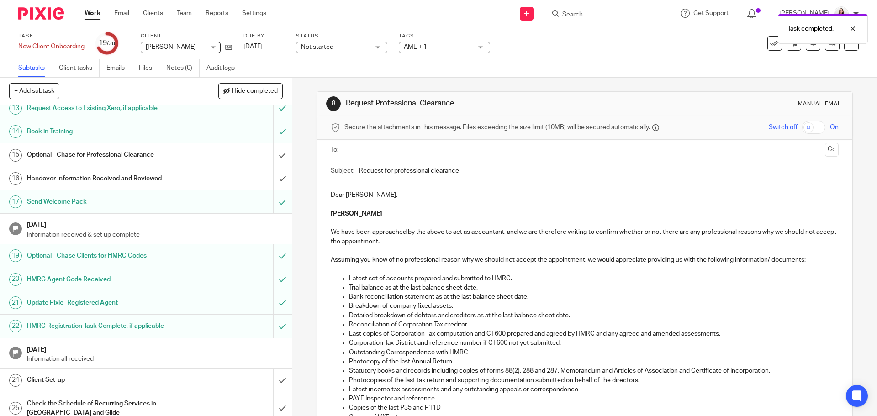
scroll to position [377, 0]
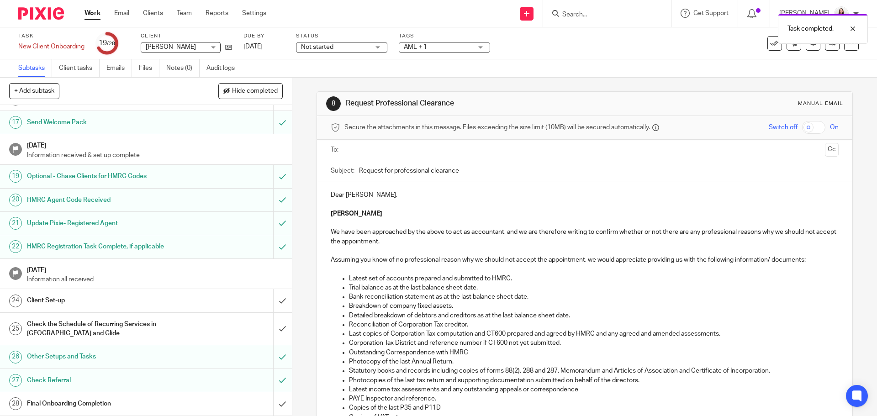
click at [77, 327] on h1 "Check the Schedule of Recurring Services in [GEOGRAPHIC_DATA] and Glide" at bounding box center [106, 329] width 158 height 23
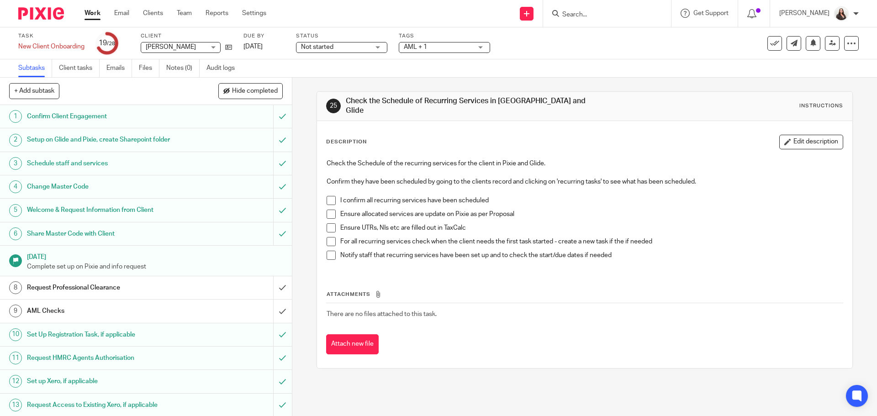
click at [327, 197] on span at bounding box center [331, 200] width 9 height 9
click at [327, 210] on span at bounding box center [331, 214] width 9 height 9
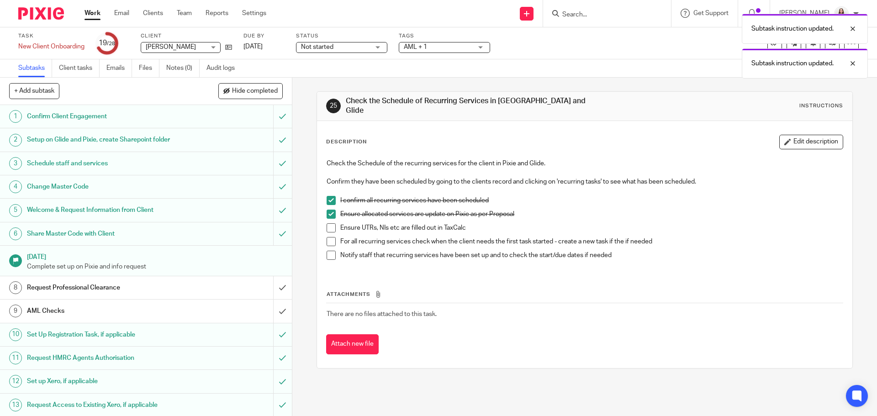
click at [327, 223] on span at bounding box center [331, 227] width 9 height 9
click at [327, 237] on span at bounding box center [331, 241] width 9 height 9
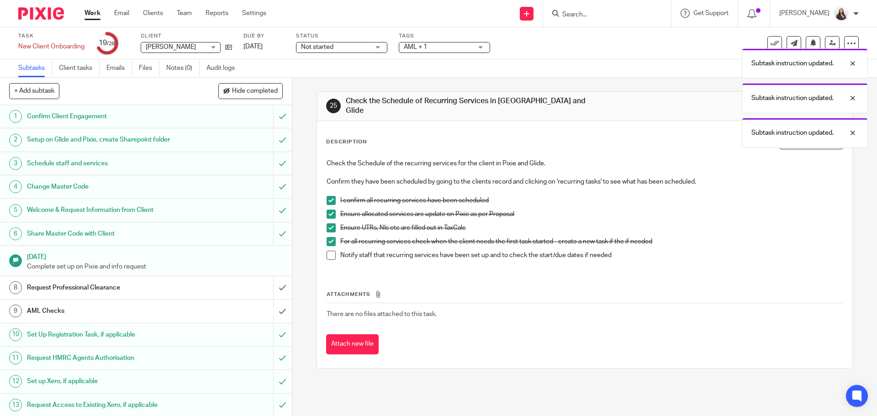
click at [327, 251] on span at bounding box center [331, 255] width 9 height 9
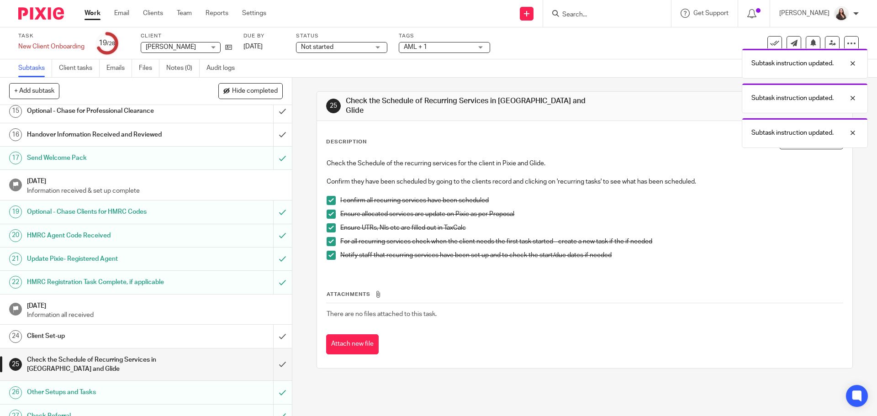
scroll to position [377, 0]
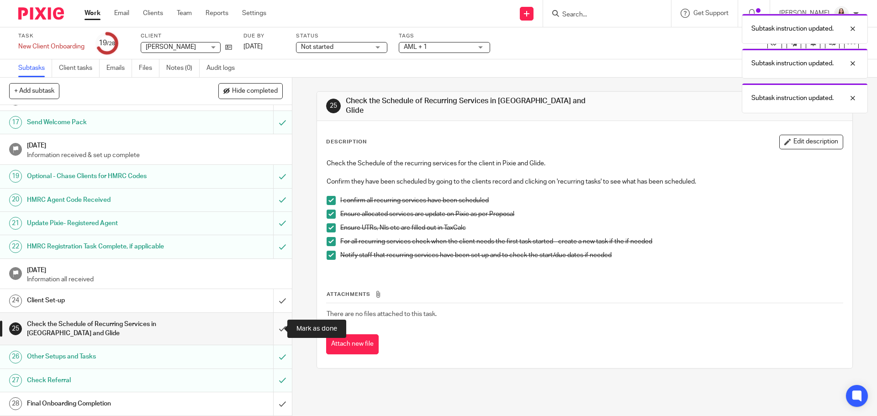
click at [276, 329] on input "submit" at bounding box center [146, 329] width 292 height 32
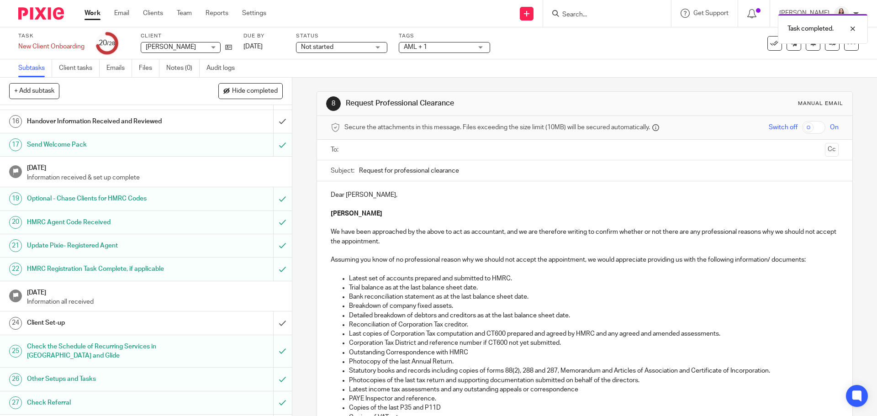
scroll to position [377, 0]
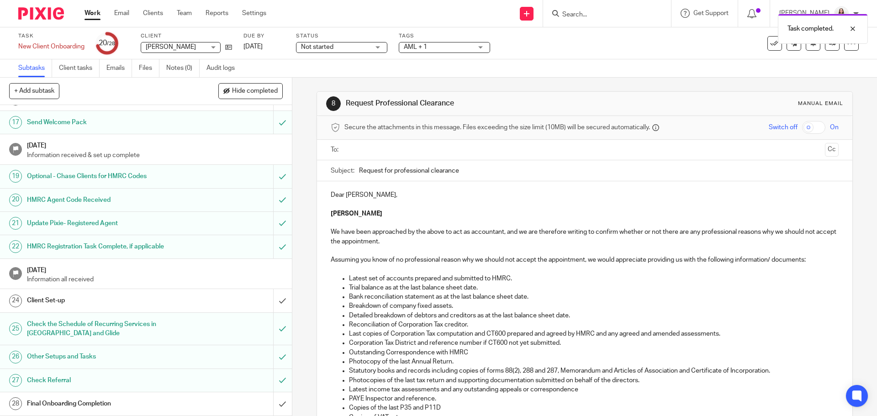
click at [59, 298] on h1 "Client Set-up" at bounding box center [106, 301] width 158 height 14
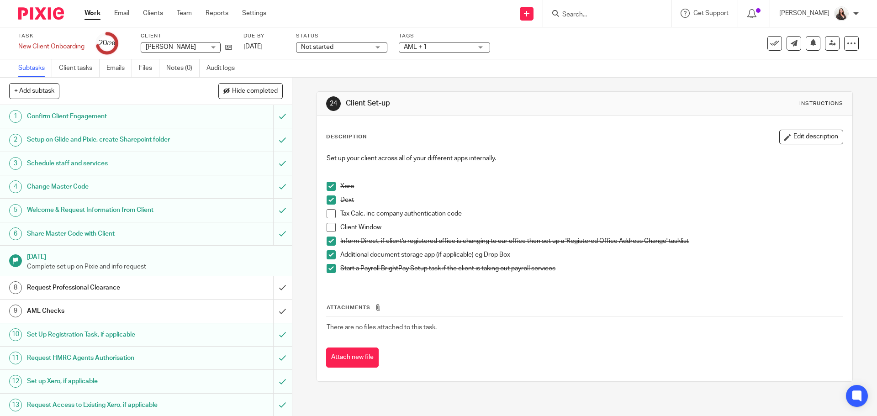
click at [327, 212] on span at bounding box center [331, 213] width 9 height 9
click at [330, 233] on li "Client Window" at bounding box center [585, 230] width 516 height 14
click at [328, 228] on span at bounding box center [331, 227] width 9 height 9
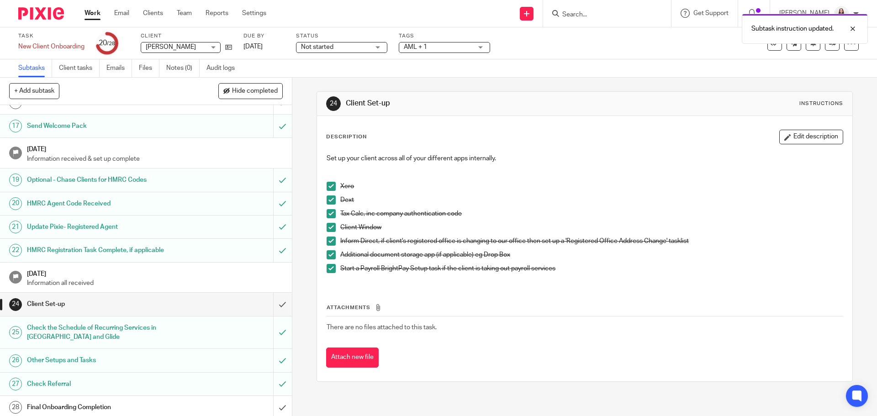
scroll to position [377, 0]
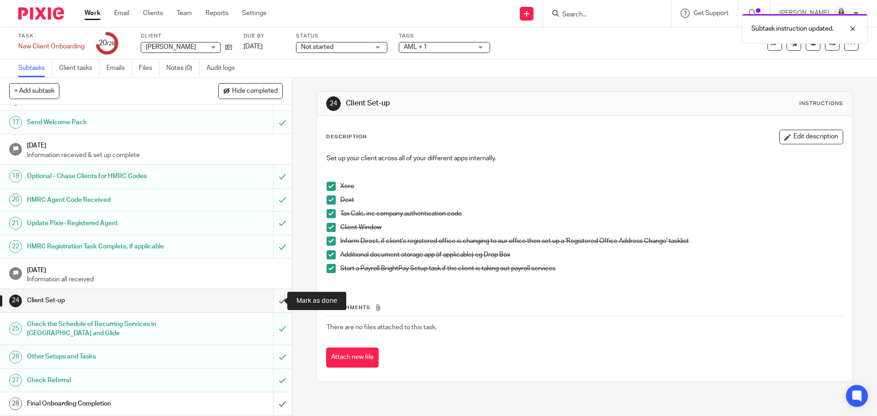
click at [271, 299] on input "submit" at bounding box center [146, 300] width 292 height 23
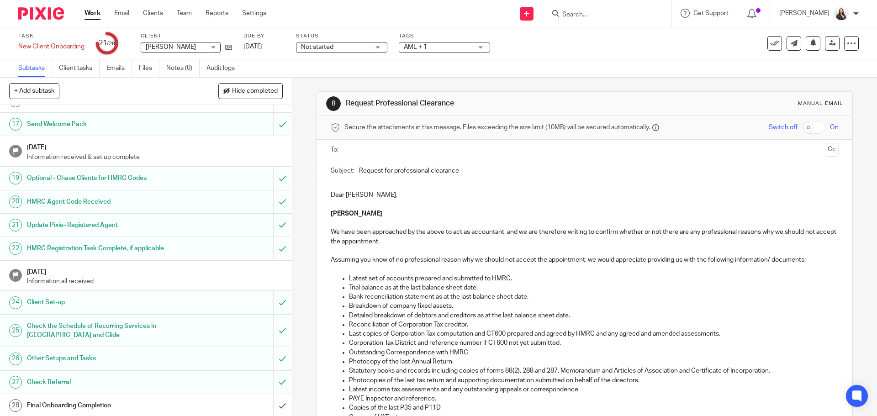
scroll to position [377, 0]
click at [67, 398] on h1 "Final Onboarding Completion" at bounding box center [106, 404] width 158 height 14
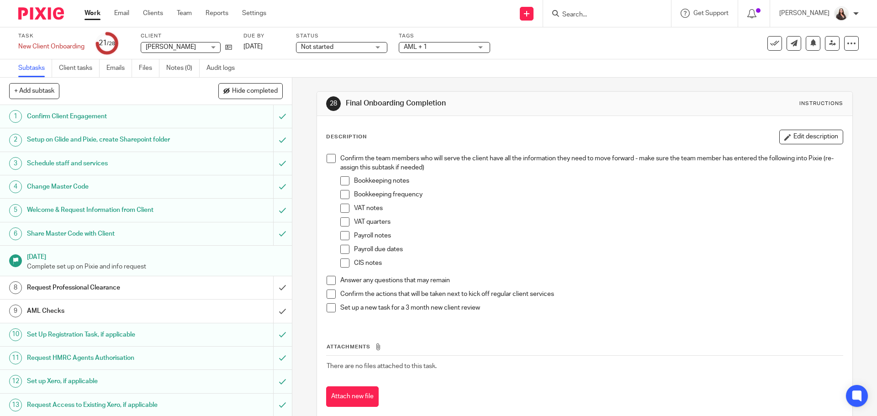
click at [330, 159] on span at bounding box center [331, 158] width 9 height 9
click at [330, 282] on span at bounding box center [331, 280] width 9 height 9
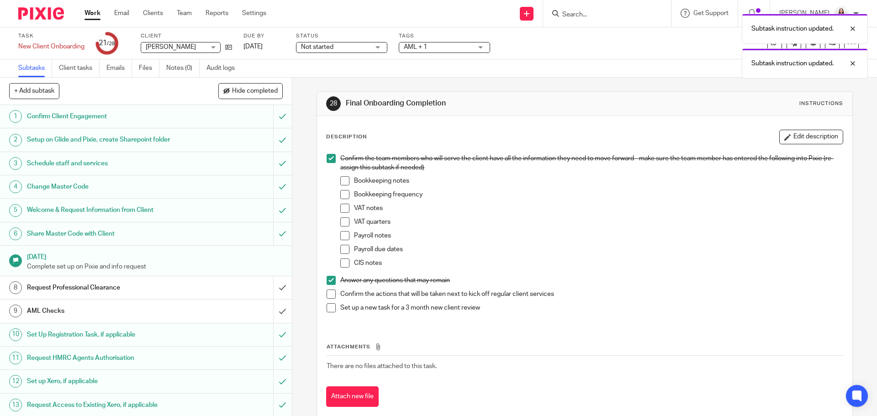
click at [327, 293] on span at bounding box center [331, 294] width 9 height 9
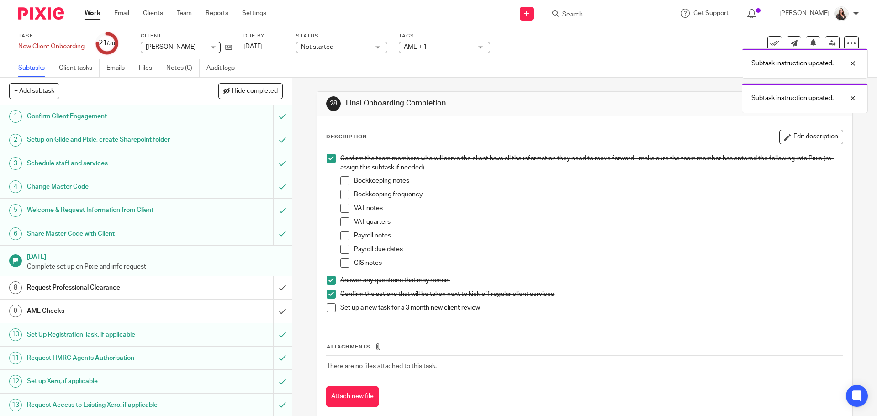
drag, startPoint x: 345, startPoint y: 182, endPoint x: 343, endPoint y: 193, distance: 10.7
click at [344, 182] on span at bounding box center [344, 180] width 9 height 9
click at [343, 193] on span at bounding box center [344, 194] width 9 height 9
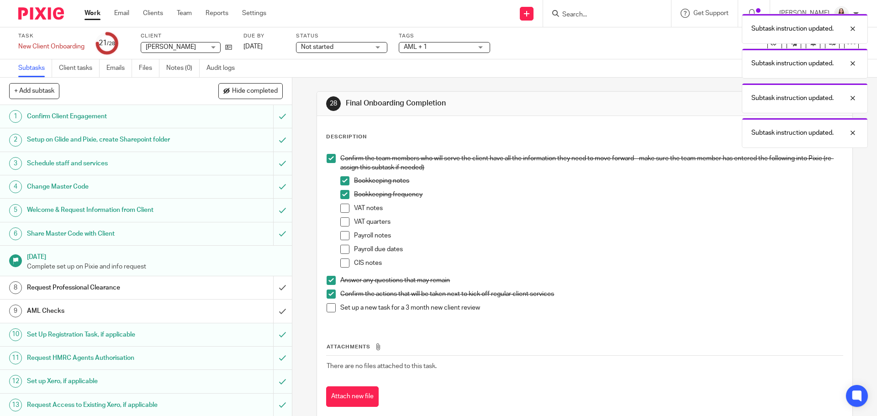
click at [345, 211] on span at bounding box center [344, 208] width 9 height 9
click at [341, 223] on span at bounding box center [344, 221] width 9 height 9
click at [341, 233] on span at bounding box center [344, 235] width 9 height 9
click at [342, 252] on span at bounding box center [344, 249] width 9 height 9
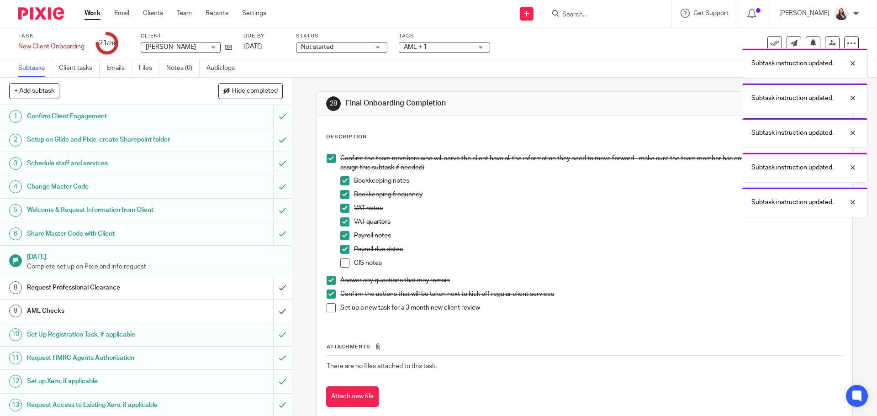
click at [341, 261] on span at bounding box center [344, 263] width 9 height 9
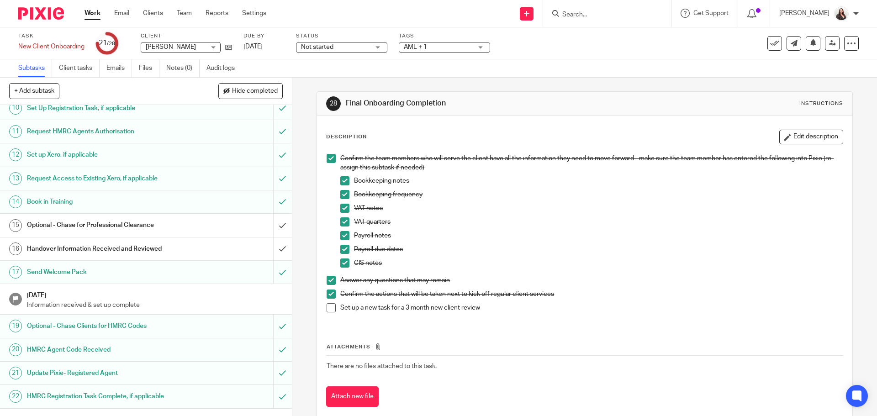
scroll to position [228, 0]
click at [59, 223] on h1 "Optional - Chase for Professional Clearance" at bounding box center [106, 224] width 158 height 14
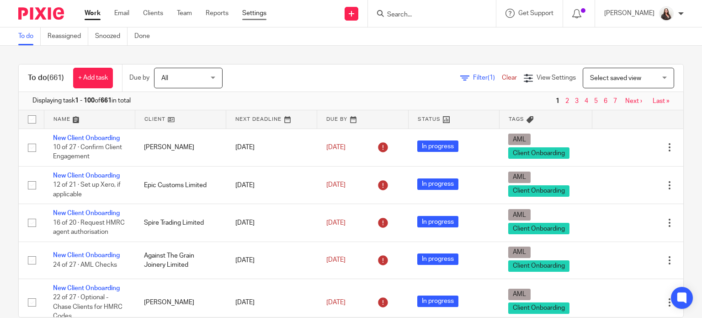
click at [252, 12] on link "Settings" at bounding box center [254, 13] width 24 height 9
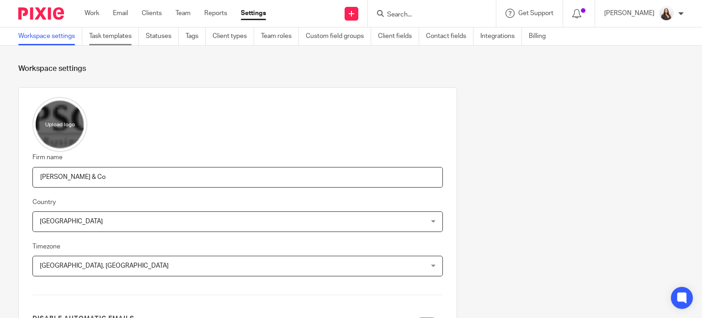
click at [117, 36] on link "Task templates" at bounding box center [114, 36] width 50 height 18
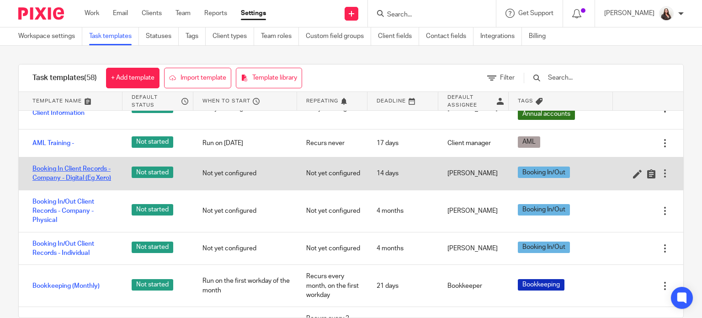
scroll to position [34, 0]
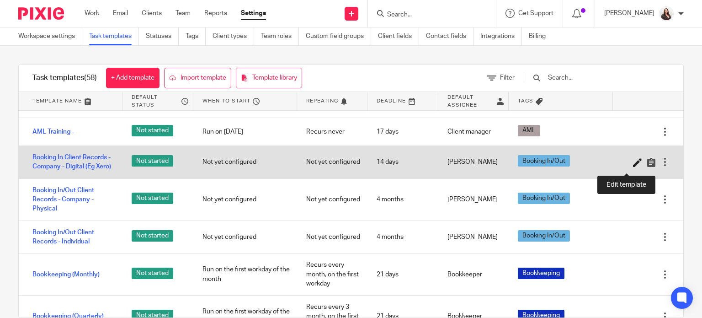
click at [633, 165] on icon at bounding box center [637, 162] width 9 height 9
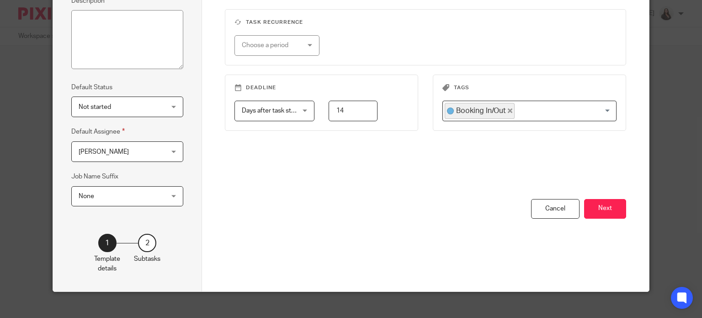
scroll to position [148, 0]
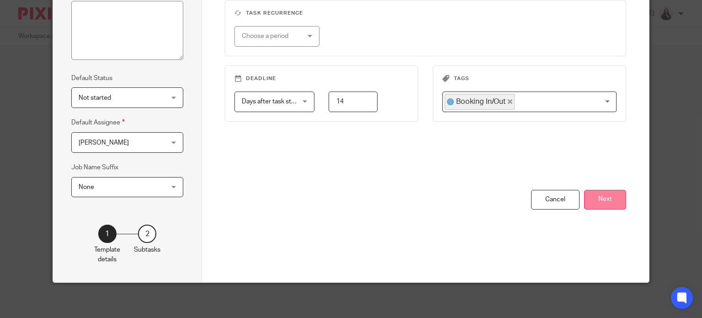
click at [609, 195] on button "Next" at bounding box center [605, 200] width 42 height 20
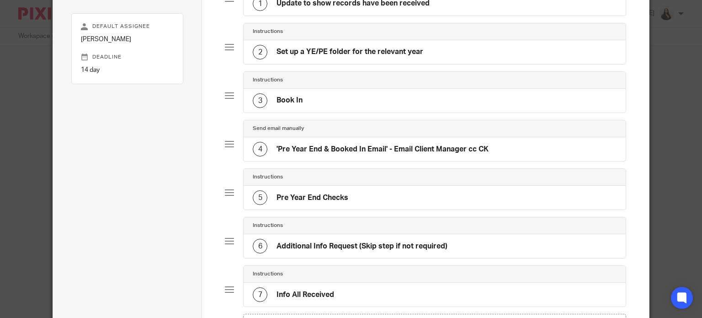
scroll to position [116, 0]
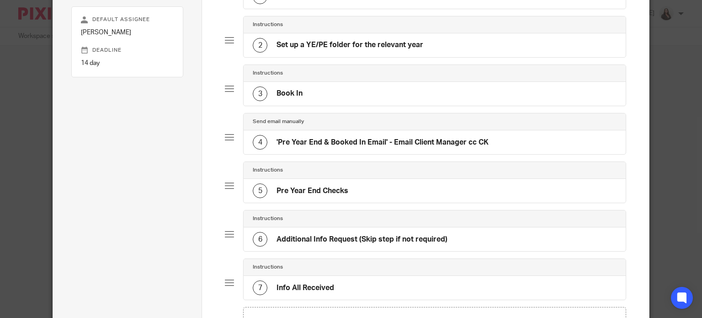
click at [300, 138] on h4 "'Pre Year End & Booked In Email' - Email Client Manager cc CK" at bounding box center [382, 143] width 212 height 10
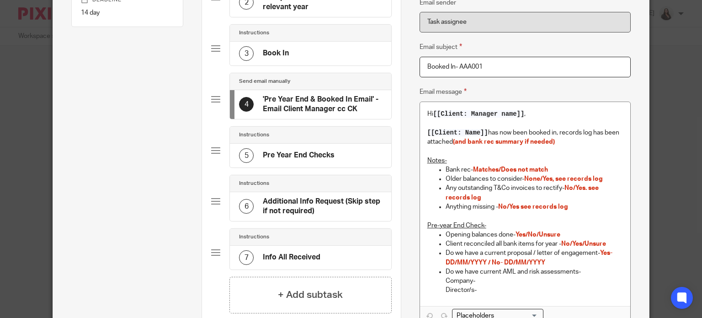
scroll to position [194, 0]
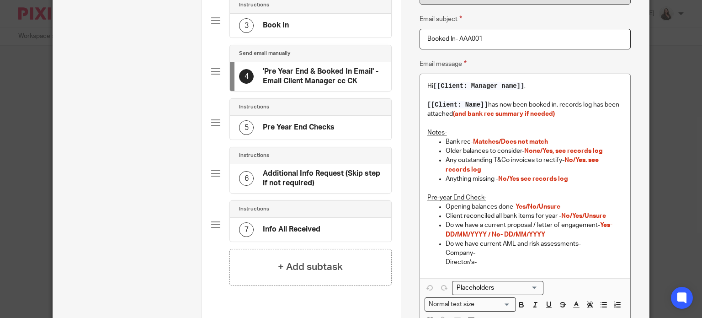
click at [485, 166] on p "Any outstanding T&Co invoices to rectify- No/Yes. see records log" at bounding box center [534, 164] width 177 height 19
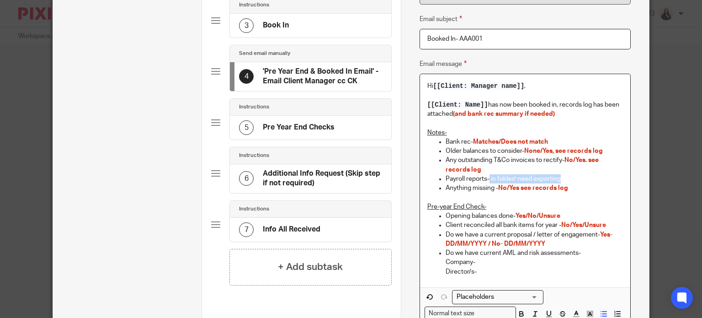
drag, startPoint x: 488, startPoint y: 177, endPoint x: 565, endPoint y: 175, distance: 76.8
click at [565, 175] on p "Payroll reports- in folder/ need exporting" at bounding box center [534, 178] width 177 height 9
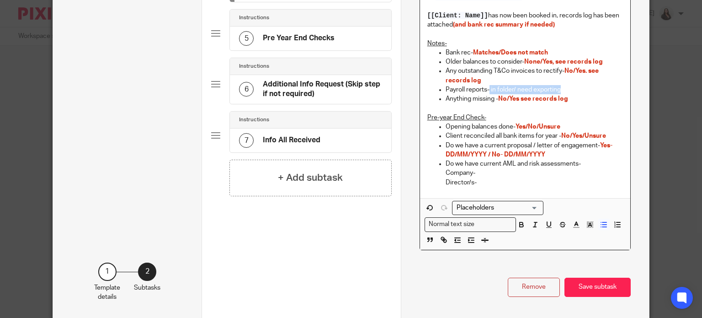
scroll to position [286, 0]
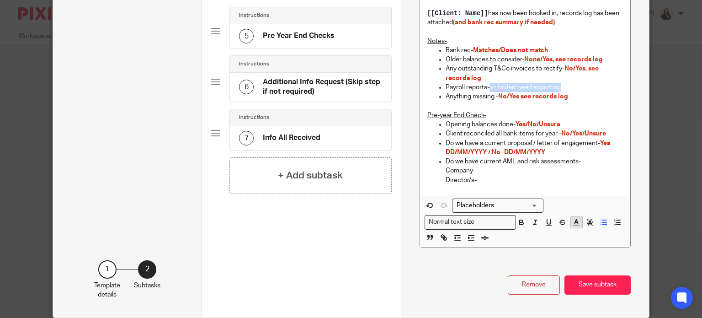
click at [575, 220] on polyline "button" at bounding box center [576, 221] width 3 height 4
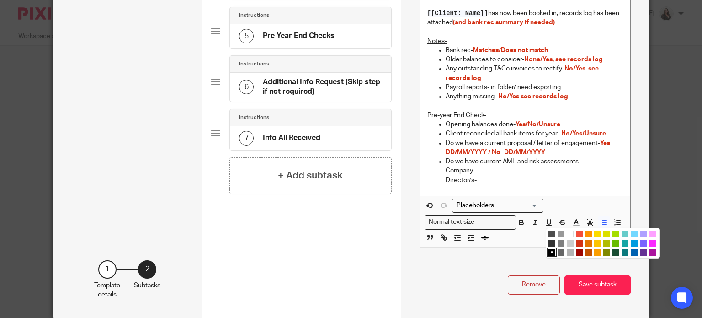
click at [576, 240] on li "color:#D33115" at bounding box center [579, 242] width 7 height 7
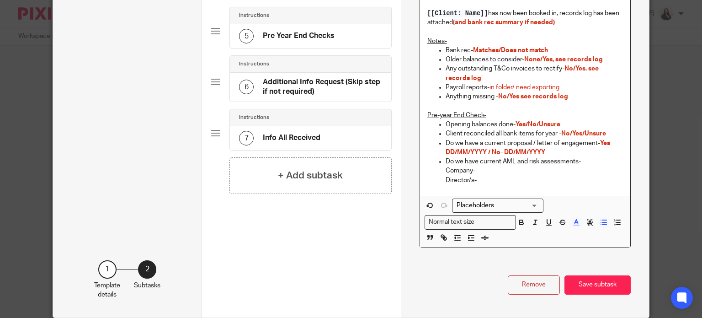
click at [534, 111] on p "Pre-year End Check-" at bounding box center [525, 115] width 196 height 9
drag, startPoint x: 485, startPoint y: 85, endPoint x: 564, endPoint y: 88, distance: 79.1
click at [564, 88] on p "Payroll reports- in folder/ need exporting" at bounding box center [534, 87] width 177 height 9
click at [520, 222] on icon "button" at bounding box center [521, 222] width 8 height 8
click at [537, 113] on p "Pre-year End Check-" at bounding box center [525, 115] width 196 height 9
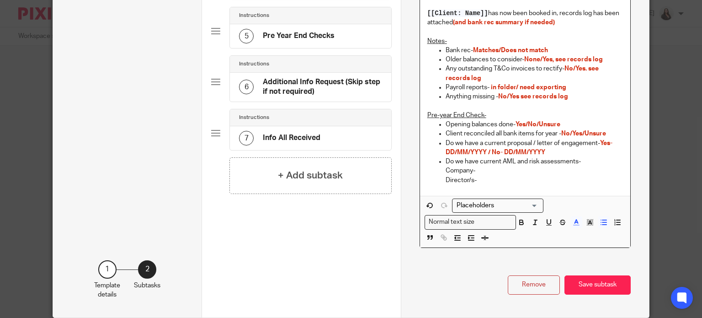
drag, startPoint x: 488, startPoint y: 85, endPoint x: 517, endPoint y: 45, distance: 50.0
click at [491, 85] on span "in folder/ need exporting" at bounding box center [528, 87] width 75 height 6
click at [522, 89] on span "In folder/ need exporting" at bounding box center [528, 87] width 75 height 6
drag, startPoint x: 566, startPoint y: 89, endPoint x: 435, endPoint y: 88, distance: 131.1
click at [435, 88] on ul "Bank rec- Matches/Does not match Older balances to consider- None/Yes, see reco…" at bounding box center [525, 74] width 196 height 56
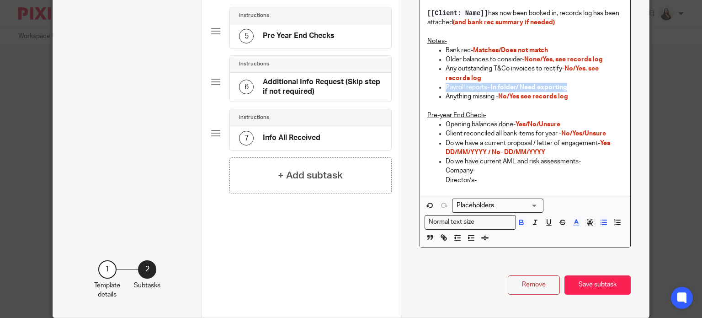
copy p "Payroll reports- In folder/ Need exporting"
click at [585, 287] on button "Save subtask" at bounding box center [597, 285] width 66 height 20
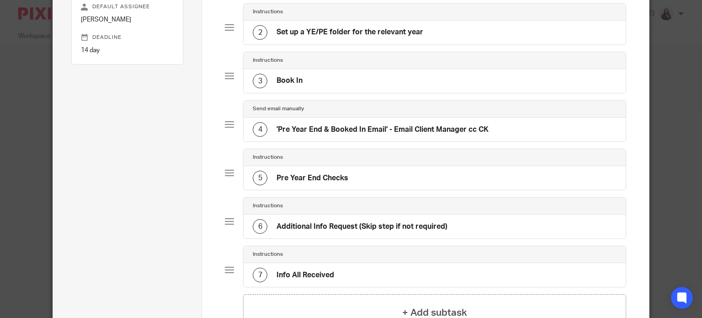
scroll to position [116, 0]
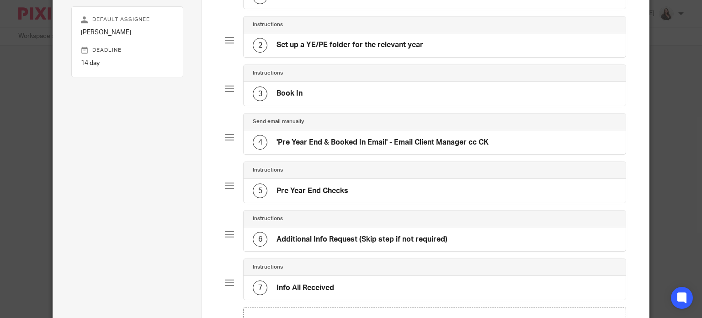
click at [337, 140] on h4 "'Pre Year End & Booked In Email' - Email Client Manager cc CK" at bounding box center [382, 143] width 212 height 10
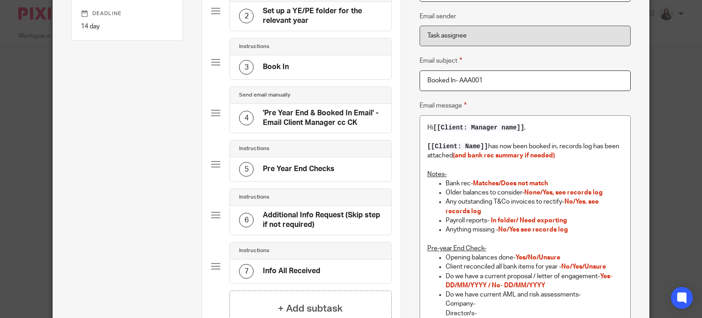
scroll to position [159, 0]
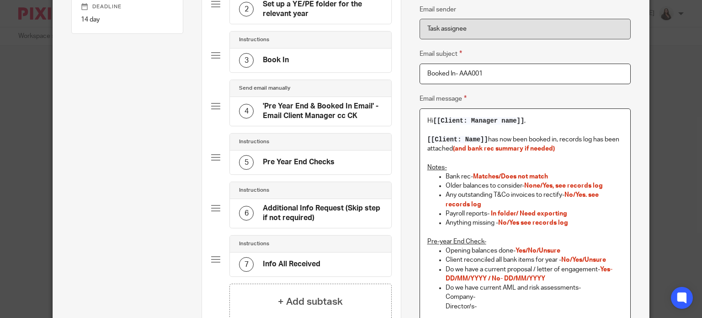
click at [568, 213] on p "Payroll reports- In folder/ Need exporting" at bounding box center [534, 213] width 177 height 9
drag, startPoint x: 581, startPoint y: 211, endPoint x: 438, endPoint y: 214, distance: 143.1
click at [438, 214] on ul "Bank rec- Matches/Does not match Older balances to consider- None/Yes, see reco…" at bounding box center [525, 200] width 196 height 56
copy p "Payroll reports- In folder/ Need exporting/ N/A"
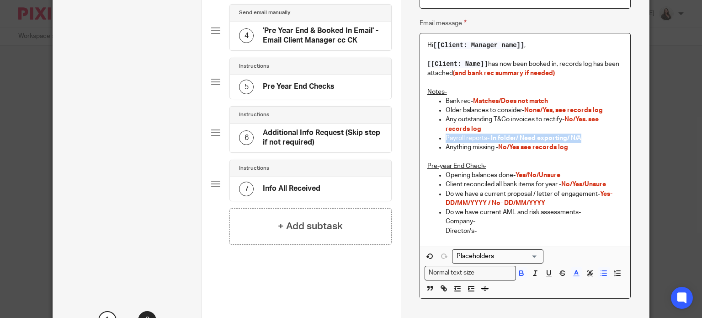
scroll to position [239, 0]
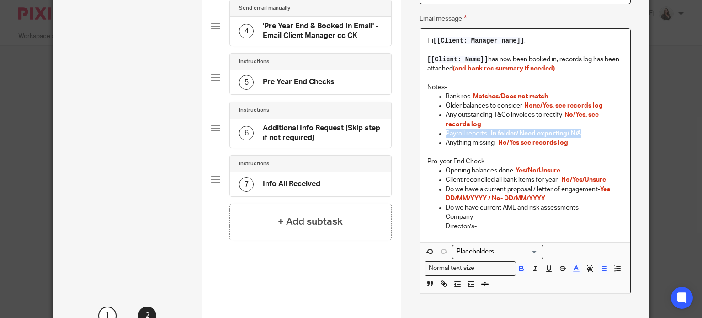
click at [518, 133] on span "In folder/ Need exporting/ N/A" at bounding box center [536, 133] width 90 height 6
drag, startPoint x: 580, startPoint y: 133, endPoint x: 445, endPoint y: 131, distance: 134.8
click at [441, 132] on ul "Bank rec- Matches/Does not match Older balances to consider- None/Yes, see reco…" at bounding box center [525, 120] width 196 height 56
copy p "Payroll reports- In folder/Need exporting/ N/A"
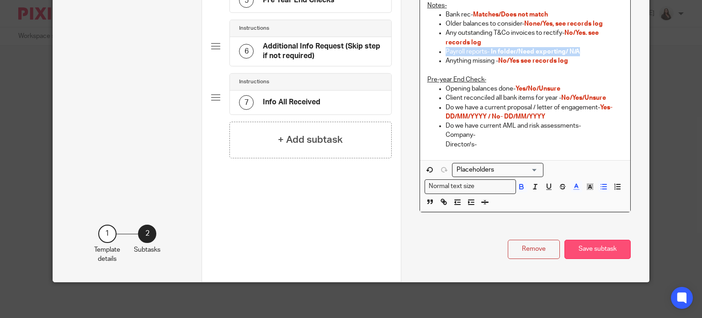
click at [593, 244] on button "Save subtask" at bounding box center [597, 249] width 66 height 20
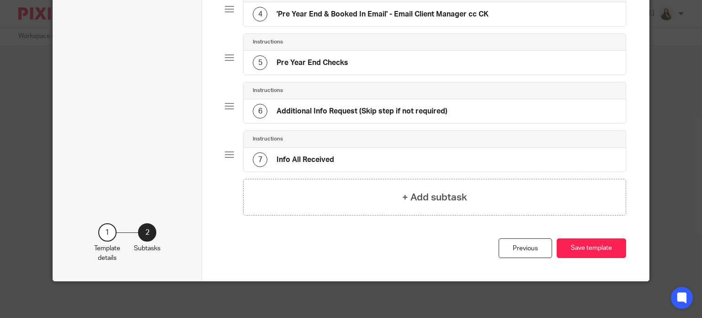
scroll to position [242, 0]
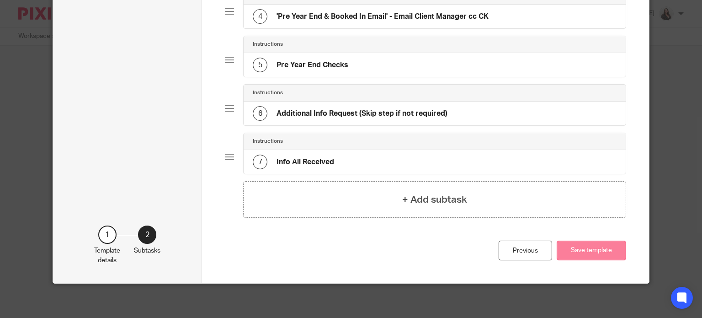
click at [590, 246] on button "Save template" at bounding box center [591, 250] width 69 height 20
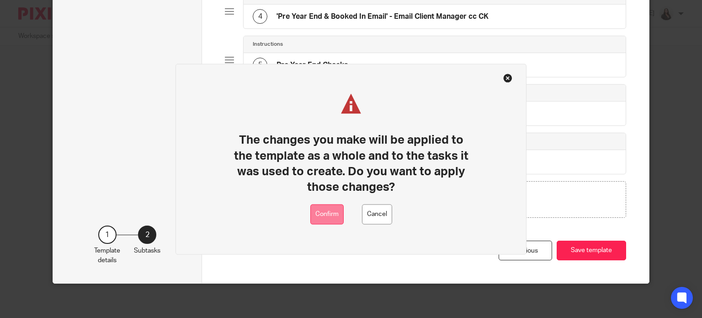
click at [327, 211] on button "Confirm" at bounding box center [326, 214] width 33 height 21
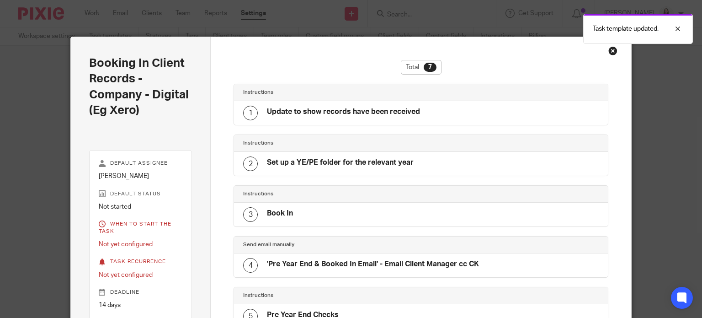
click at [609, 53] on div "Close this dialog window" at bounding box center [612, 50] width 9 height 9
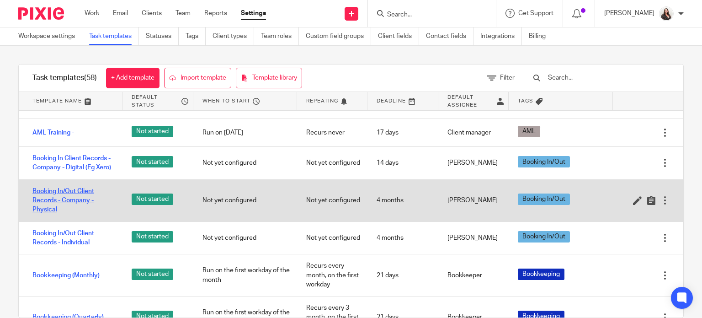
scroll to position [46, 0]
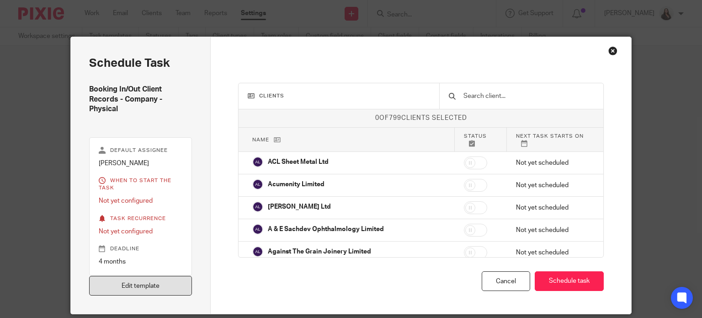
click at [138, 286] on link "Edit template" at bounding box center [140, 286] width 103 height 20
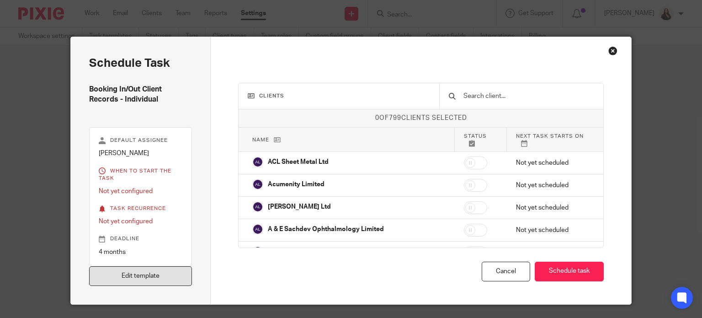
click at [132, 277] on link "Edit template" at bounding box center [140, 276] width 103 height 20
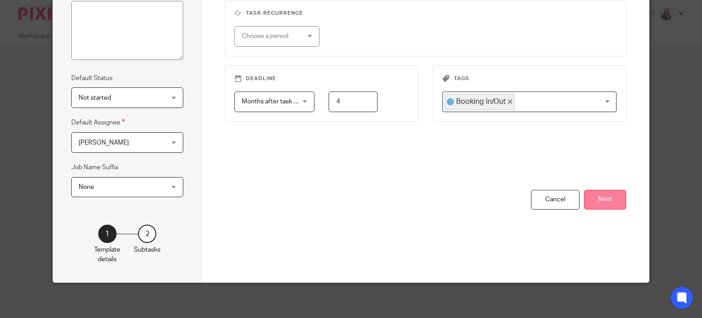
click at [602, 197] on button "Next" at bounding box center [605, 200] width 42 height 20
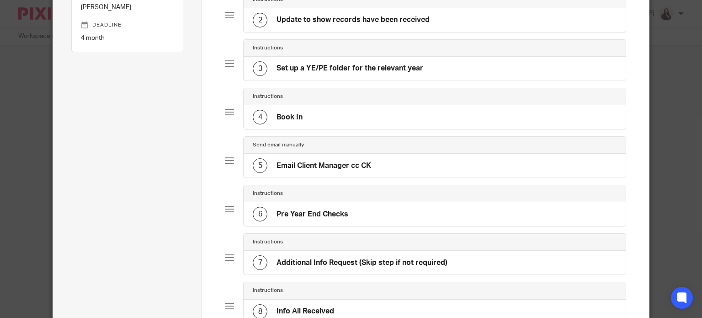
scroll to position [126, 0]
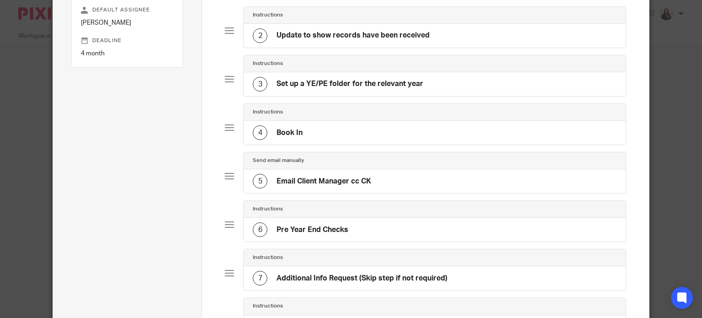
click at [310, 219] on div "6 Pre Year End Checks" at bounding box center [435, 229] width 382 height 24
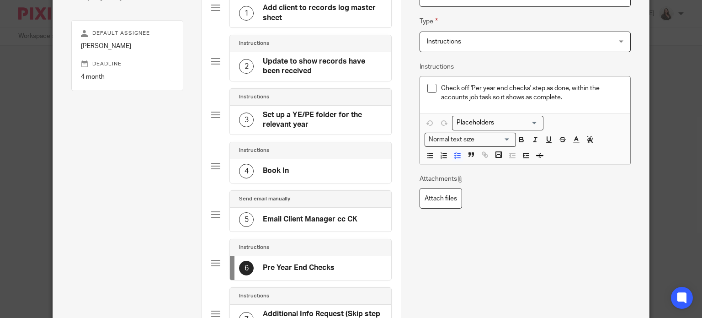
click at [299, 121] on h4 "Set up a YE/PE folder for the relevant year" at bounding box center [322, 120] width 119 height 20
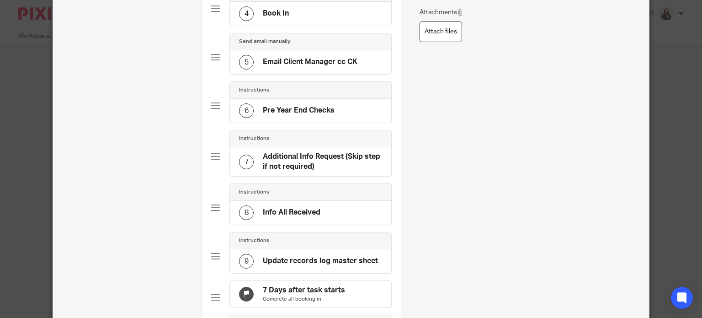
scroll to position [251, 0]
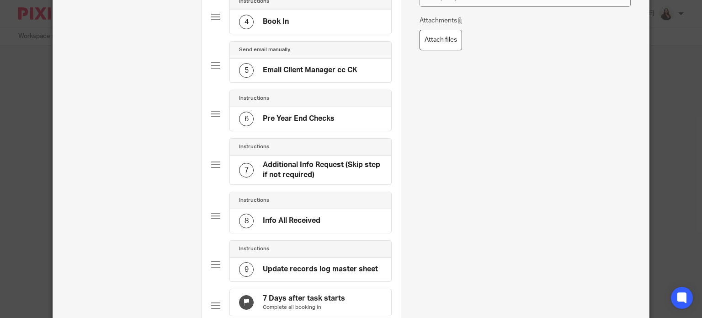
click at [287, 111] on div "6 Pre Year End Checks" at bounding box center [286, 118] width 95 height 15
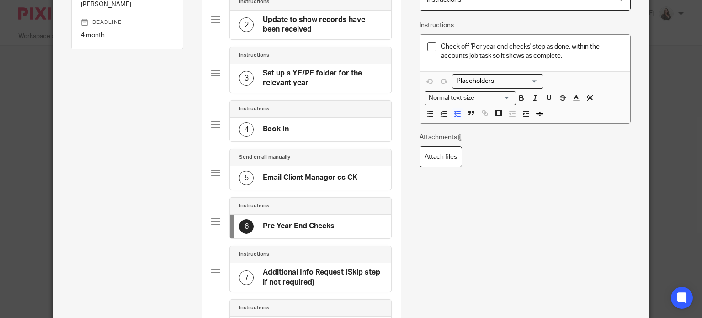
scroll to position [160, 0]
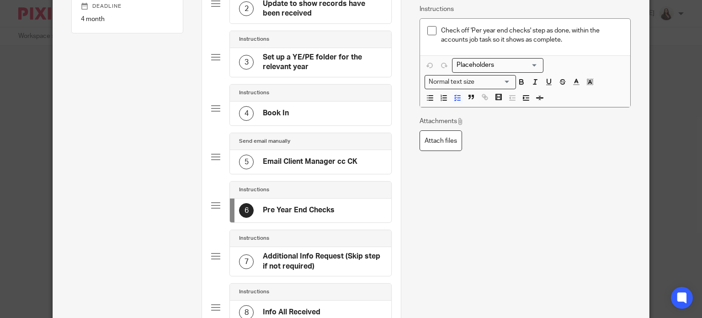
click at [292, 160] on h4 "Email Client Manager cc CK" at bounding box center [310, 162] width 95 height 10
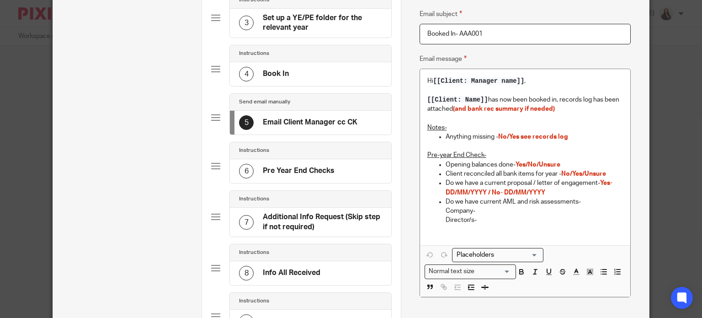
scroll to position [205, 0]
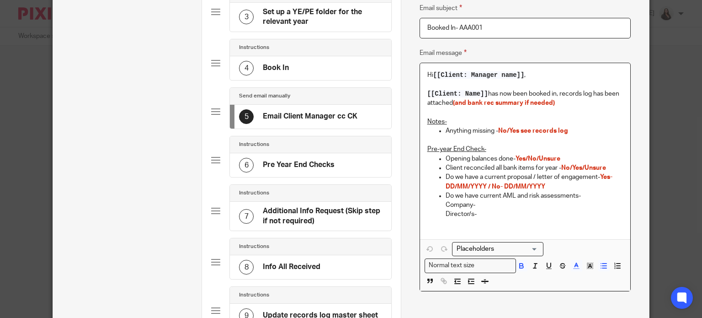
click at [607, 168] on p "Client reconciled all bank items for year - No/Yes/Unsure" at bounding box center [534, 167] width 177 height 9
click at [445, 121] on p "Notes-" at bounding box center [525, 121] width 196 height 9
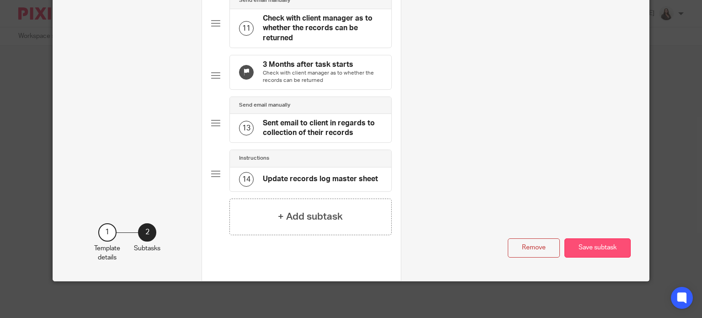
click at [595, 244] on button "Save subtask" at bounding box center [597, 248] width 66 height 20
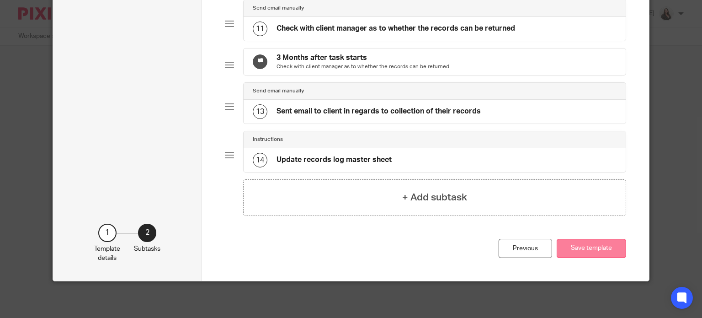
click at [590, 249] on button "Save template" at bounding box center [591, 249] width 69 height 20
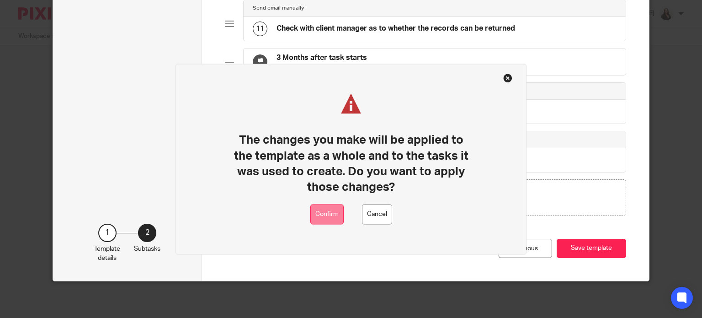
click at [324, 209] on button "Confirm" at bounding box center [326, 214] width 33 height 21
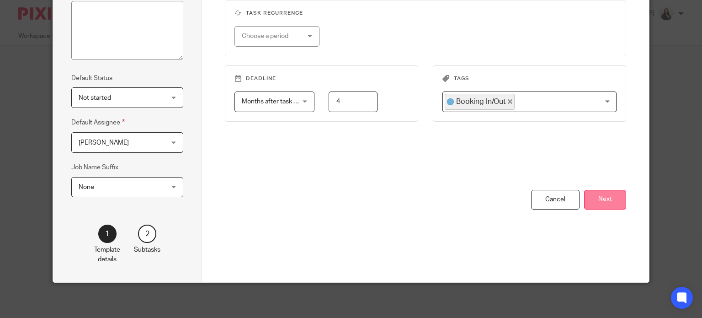
click at [605, 204] on button "Next" at bounding box center [605, 200] width 42 height 20
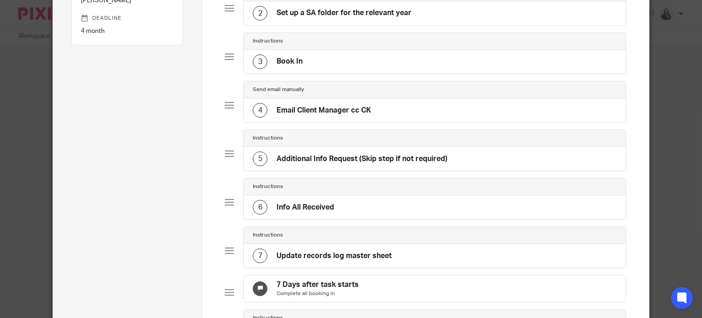
click at [298, 109] on h4 "Email Client Manager cc CK" at bounding box center [323, 111] width 95 height 10
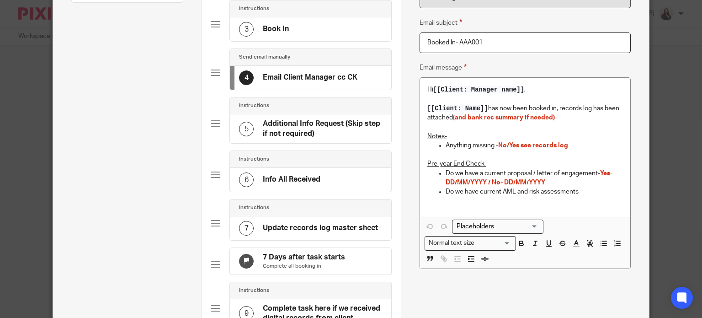
scroll to position [194, 0]
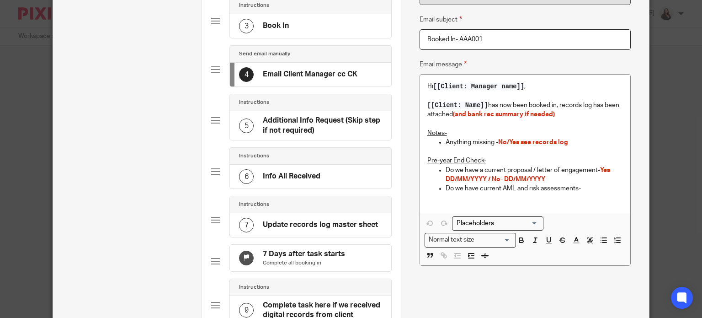
click at [448, 131] on p "Notes-" at bounding box center [525, 132] width 196 height 9
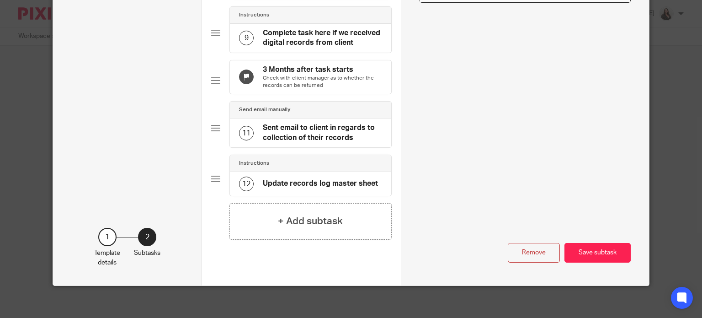
scroll to position [459, 0]
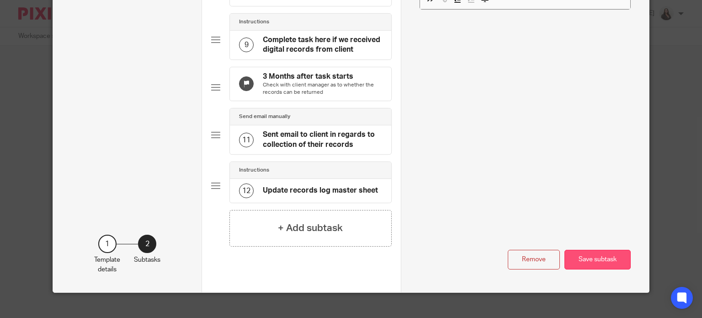
click at [597, 265] on button "Save subtask" at bounding box center [597, 259] width 66 height 20
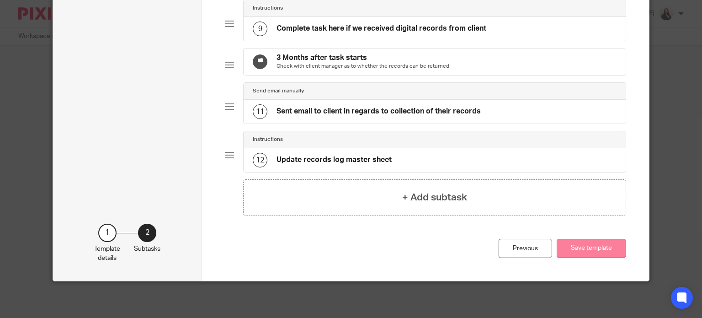
click at [597, 258] on button "Save template" at bounding box center [591, 249] width 69 height 20
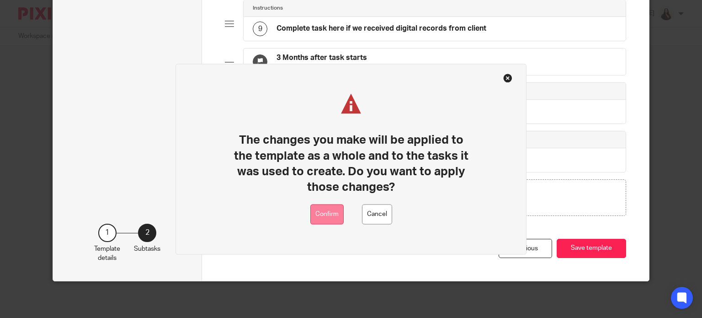
click at [322, 212] on button "Confirm" at bounding box center [326, 214] width 33 height 21
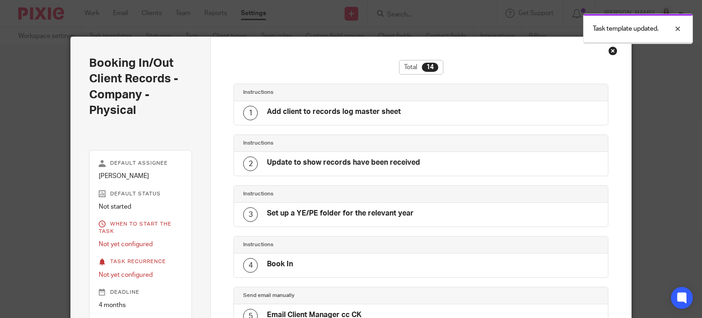
scroll to position [544, 0]
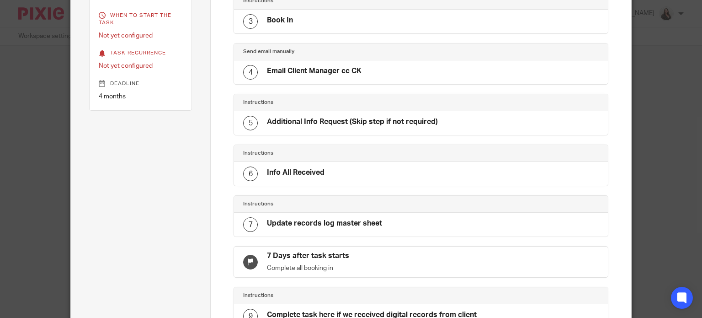
scroll to position [192, 0]
